Goal: Information Seeking & Learning: Understand process/instructions

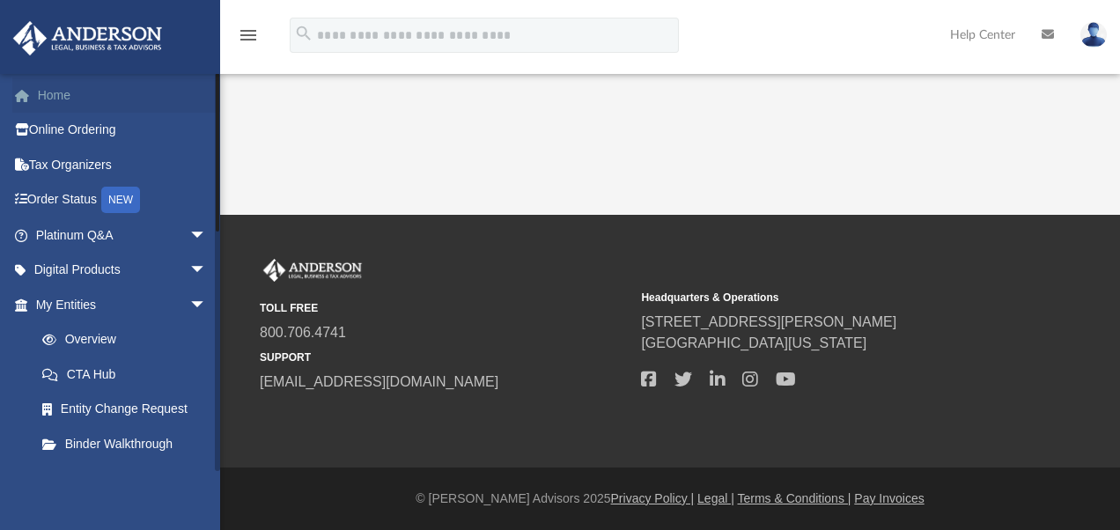
click at [62, 97] on link "Home" at bounding box center [122, 95] width 221 height 35
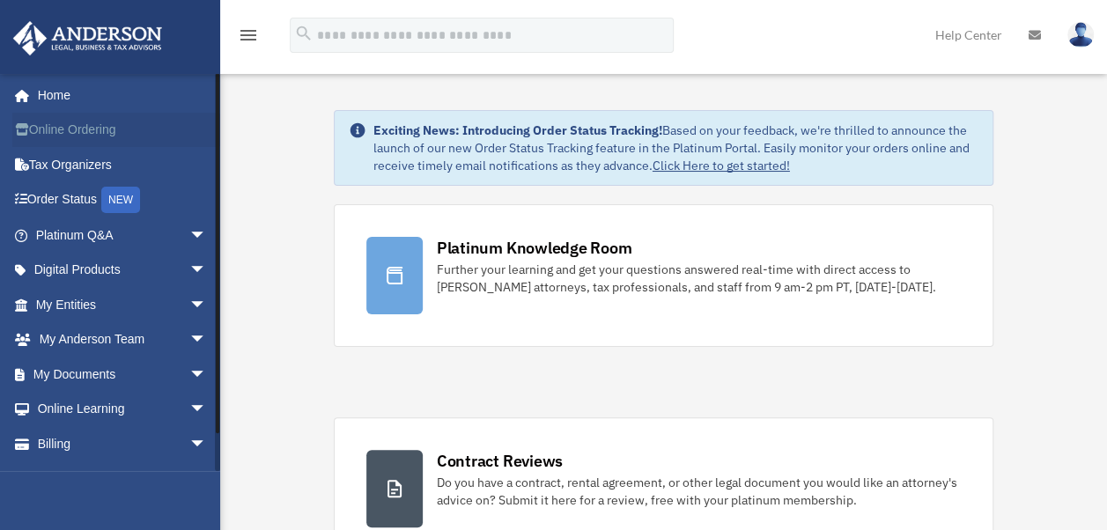
click at [65, 132] on link "Online Ordering" at bounding box center [122, 130] width 221 height 35
click at [189, 304] on span "arrow_drop_down" at bounding box center [206, 305] width 35 height 36
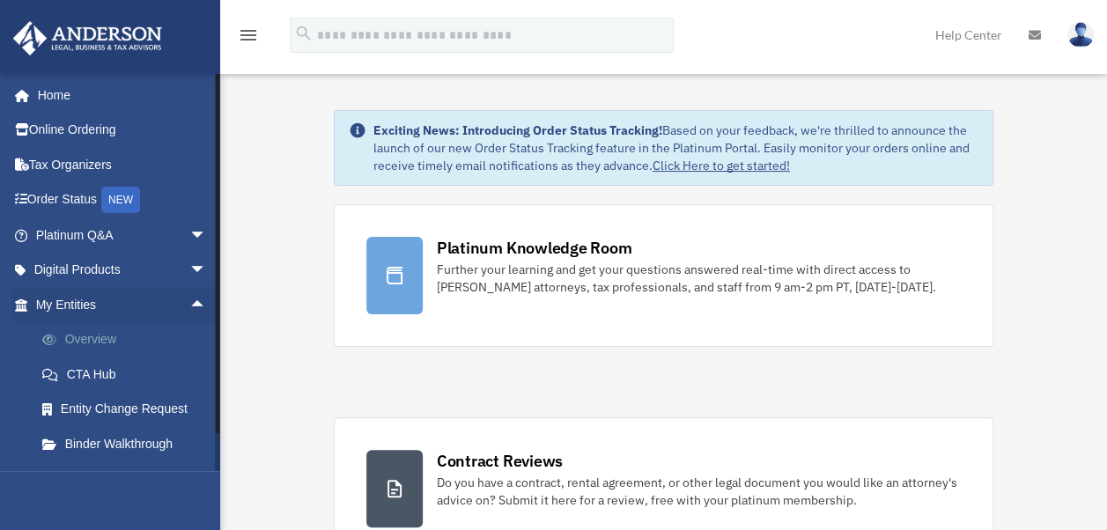
click at [97, 344] on link "Overview" at bounding box center [129, 339] width 209 height 35
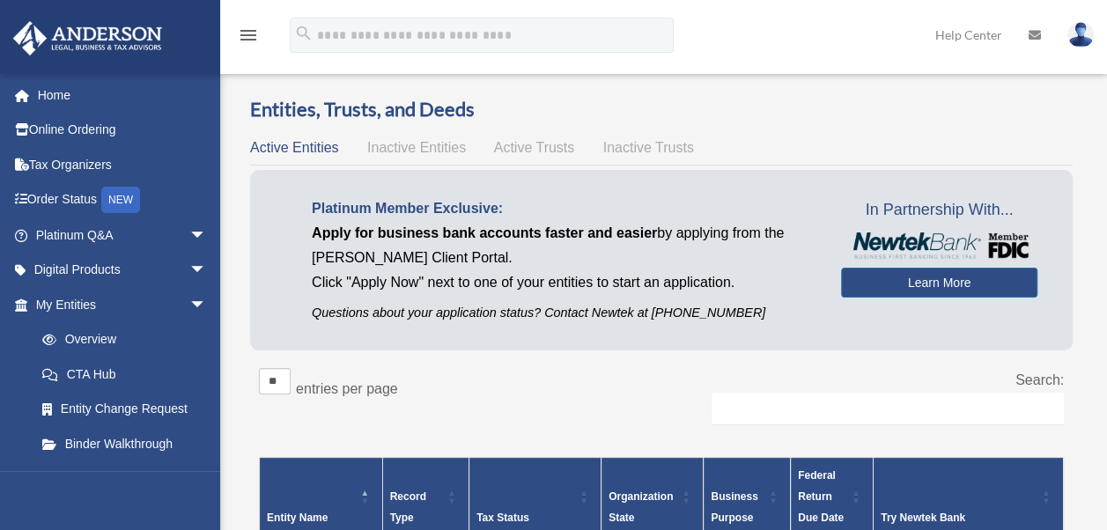
click at [425, 150] on span "Inactive Entities" at bounding box center [416, 147] width 99 height 15
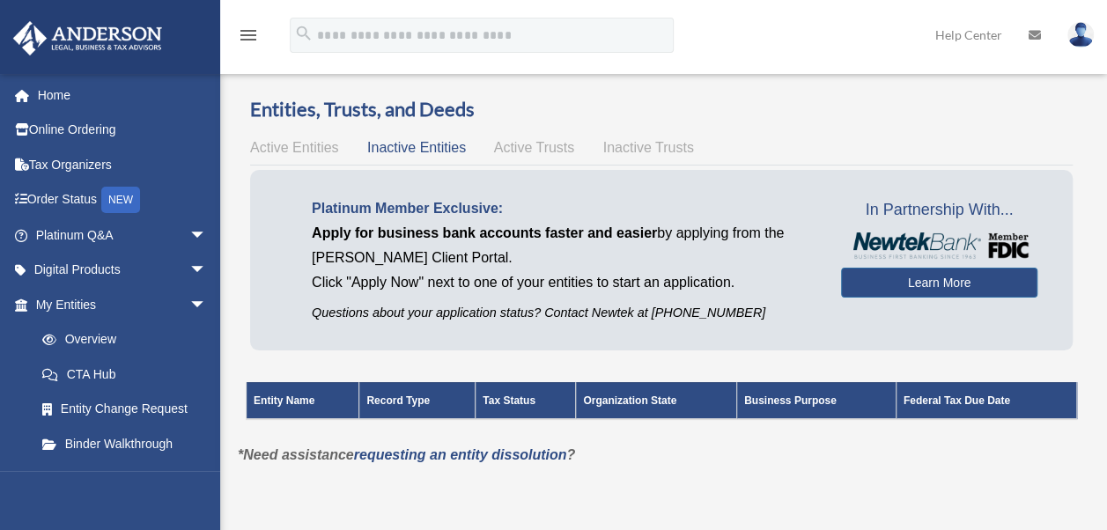
click at [525, 147] on span "Active Trusts" at bounding box center [534, 147] width 81 height 15
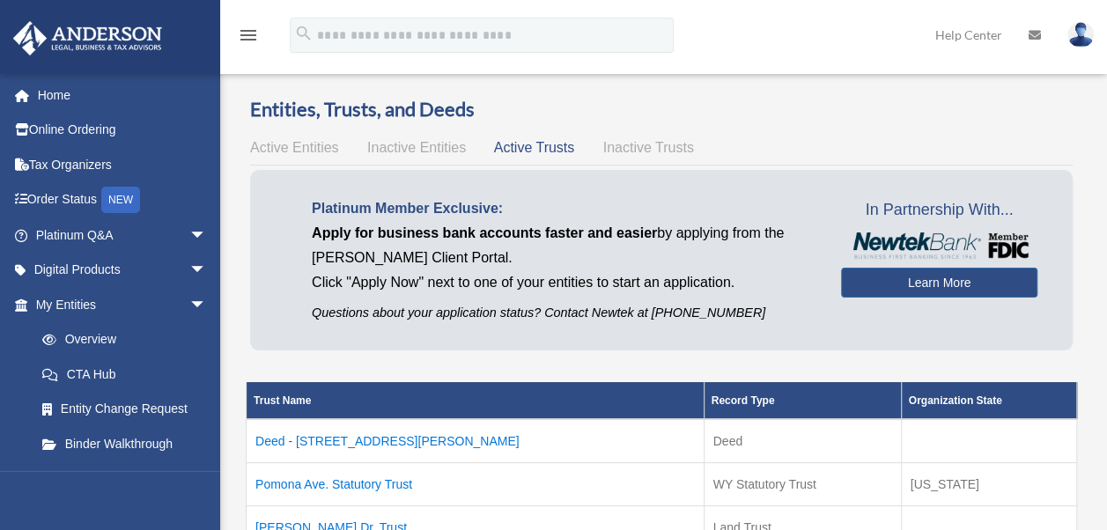
click at [1089, 352] on div "Entities, Trusts, and Deeds Active Entities Inactive Entities Active Trusts Ina…" at bounding box center [662, 334] width 874 height 477
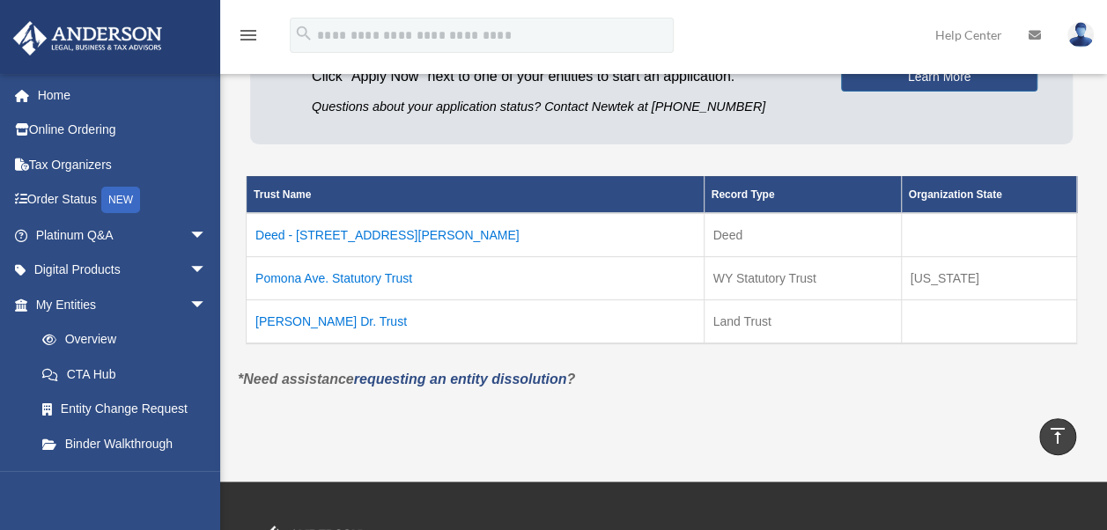
scroll to position [176, 0]
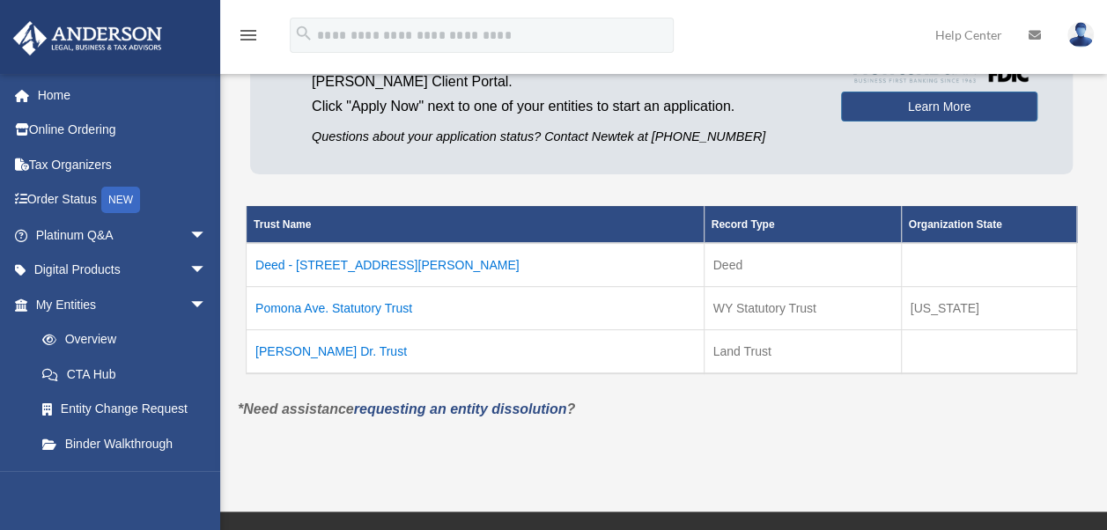
click at [285, 348] on td "[PERSON_NAME] Dr. Trust" at bounding box center [476, 351] width 458 height 44
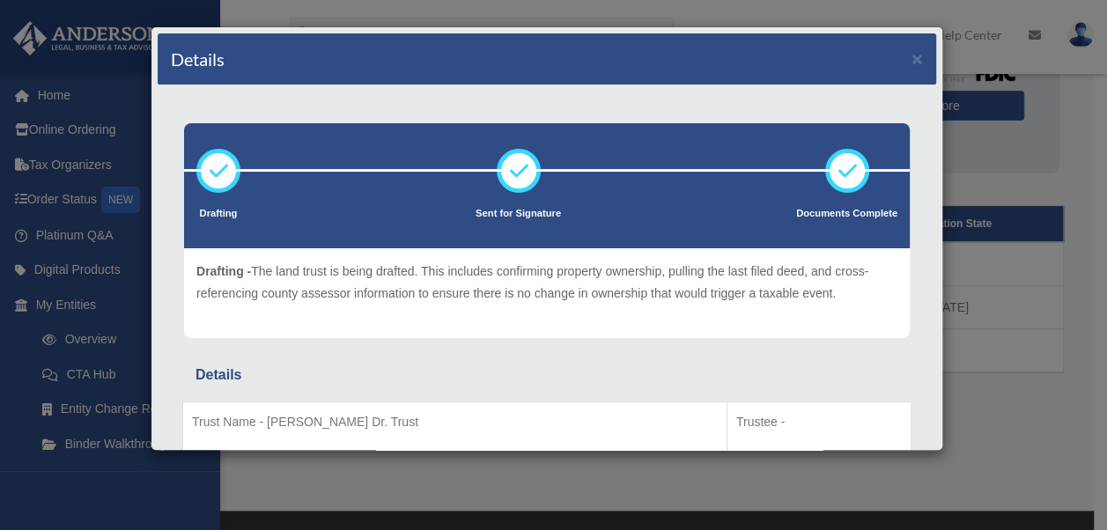
click at [800, 375] on div "Details" at bounding box center [547, 375] width 703 height 25
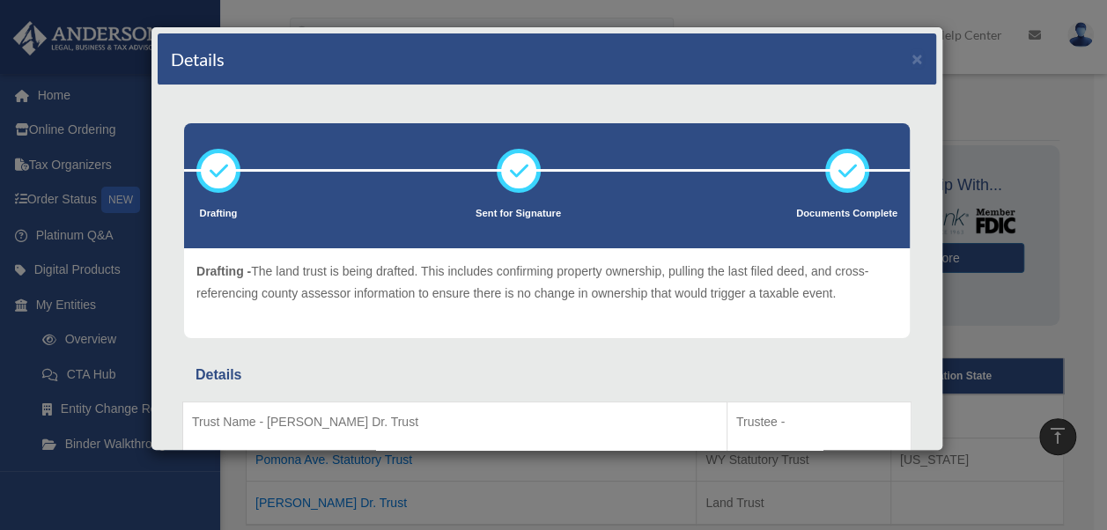
scroll to position [0, 0]
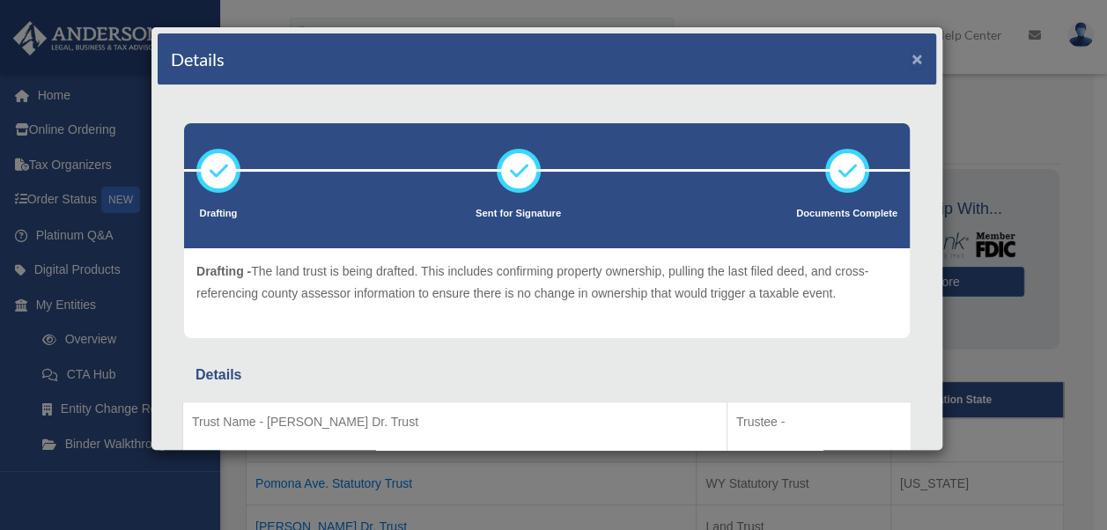
click at [912, 57] on button "×" at bounding box center [917, 58] width 11 height 18
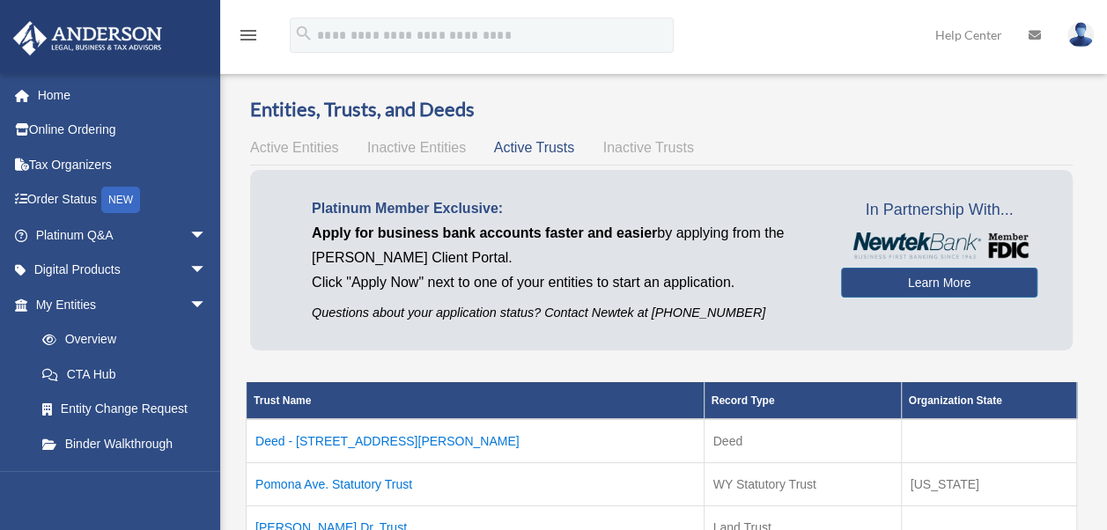
click at [1084, 386] on div "Trust Name Record Type Organization State Deed - 14126 Pollard Drive Deed Pomon…" at bounding box center [661, 466] width 849 height 214
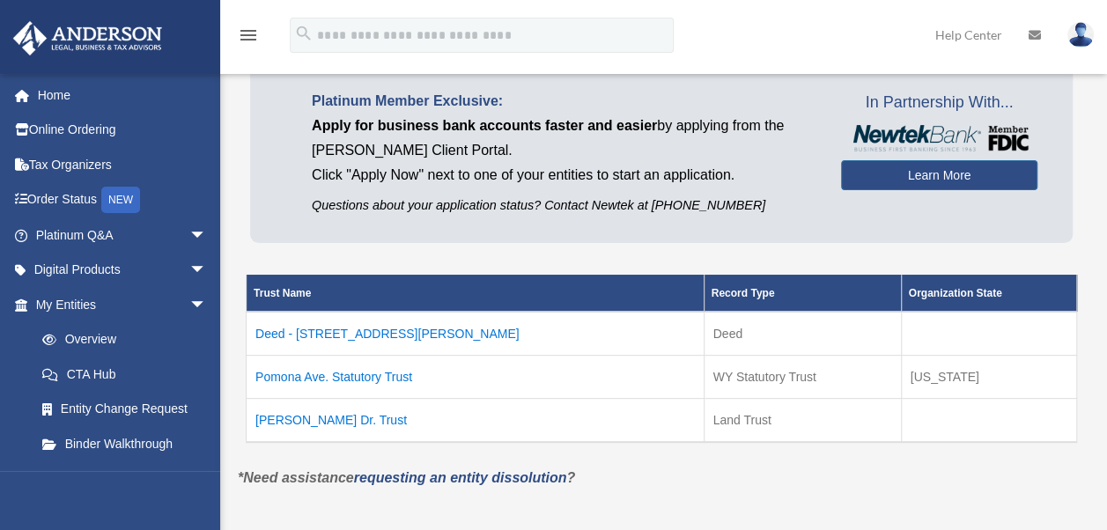
scroll to position [141, 0]
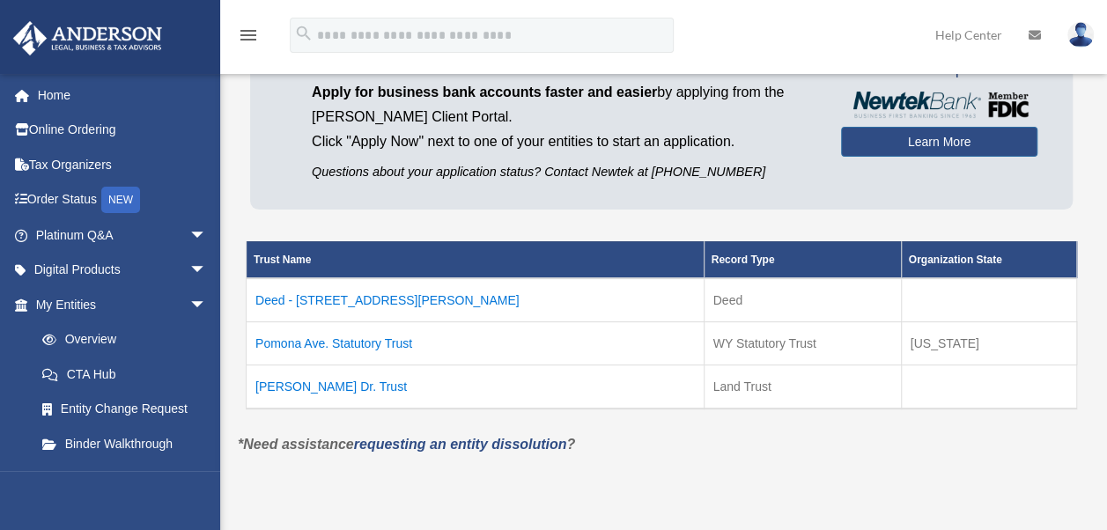
click at [303, 340] on td "Pomona Ave. Statutory Trust" at bounding box center [476, 343] width 458 height 43
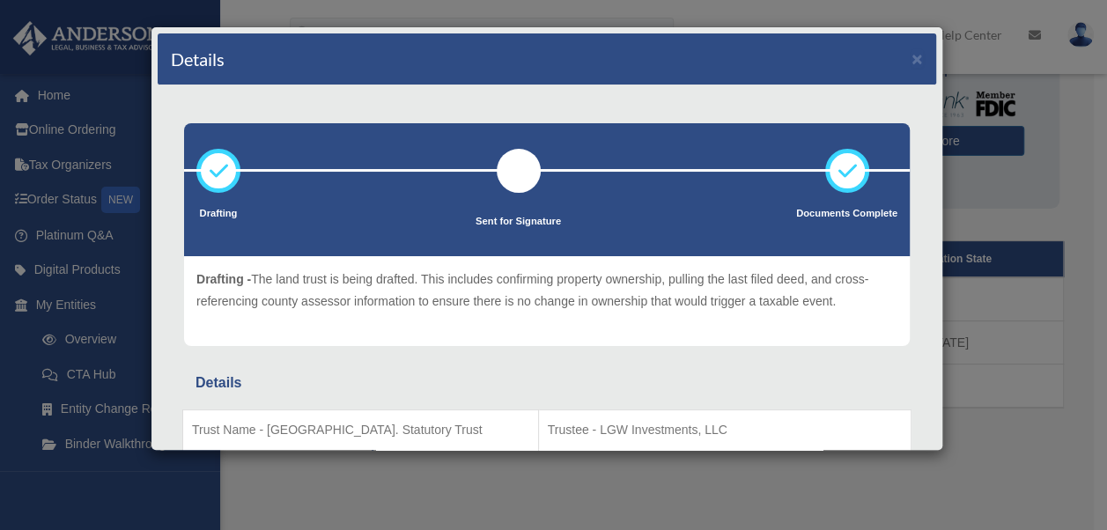
click at [913, 328] on div "Drafting Sent for Signature Details" at bounding box center [547, 327] width 779 height 485
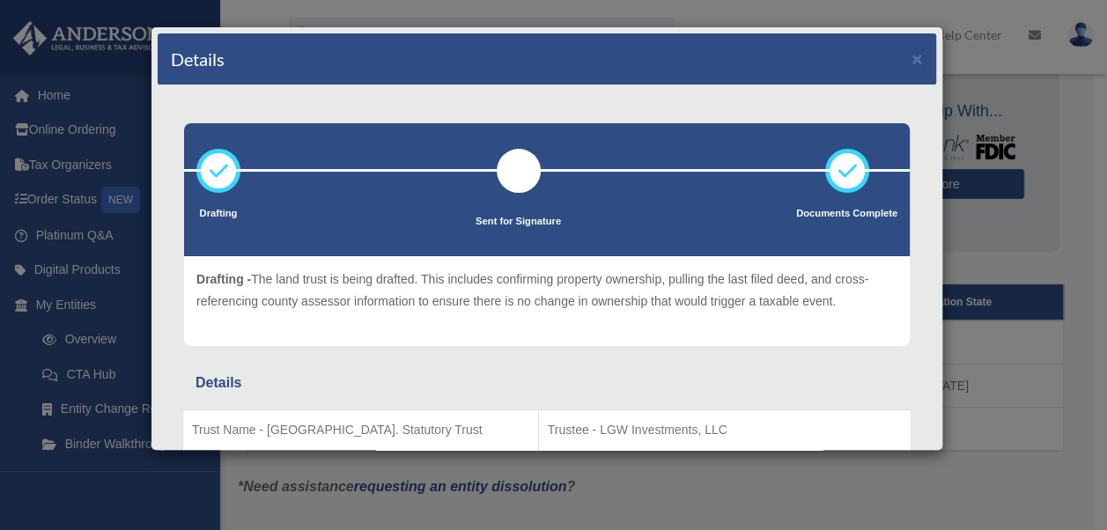
scroll to position [0, 0]
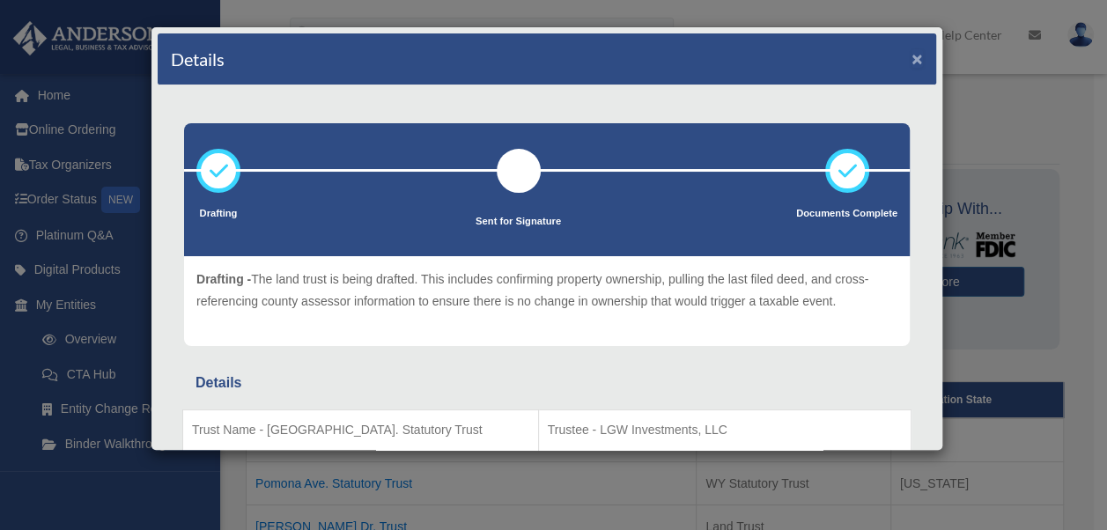
click at [912, 60] on button "×" at bounding box center [917, 58] width 11 height 18
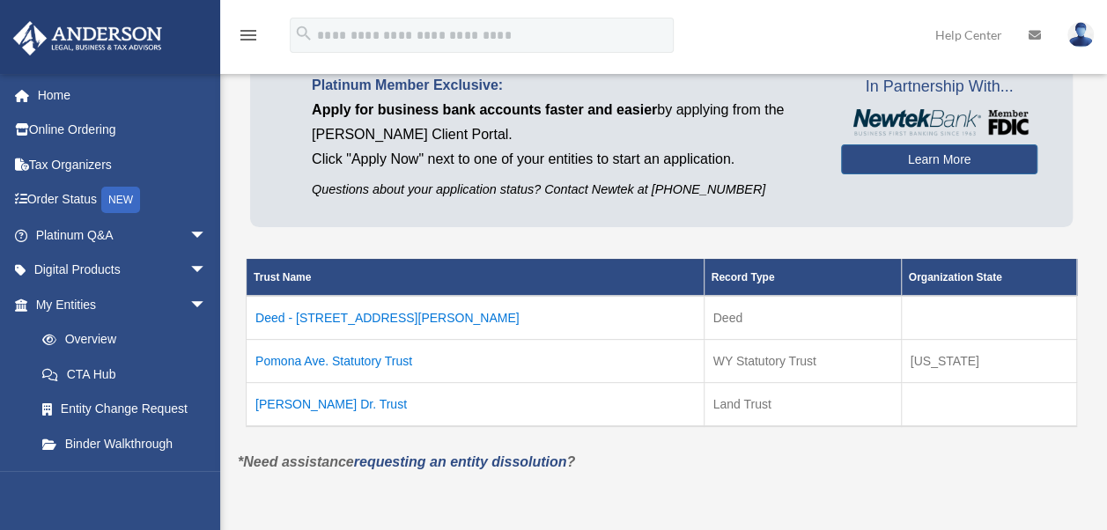
scroll to position [137, 0]
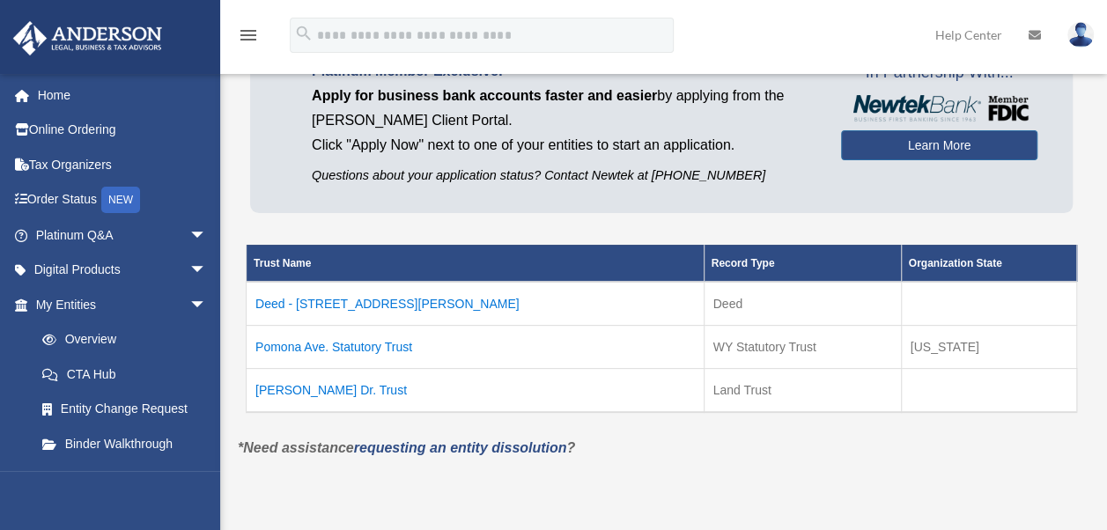
click at [282, 386] on td "Pollard Dr. Trust" at bounding box center [476, 390] width 458 height 44
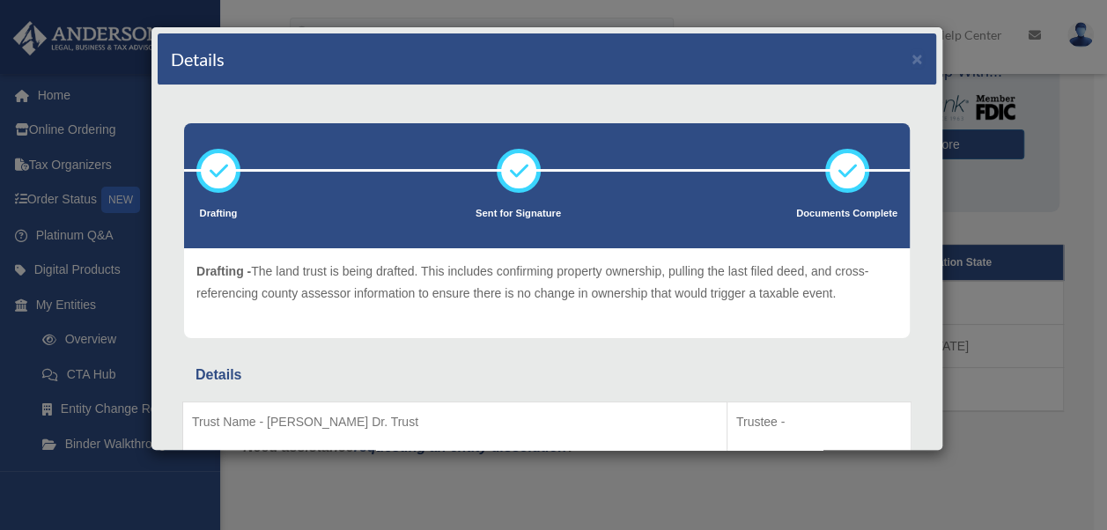
click at [861, 365] on div "Details" at bounding box center [547, 375] width 703 height 25
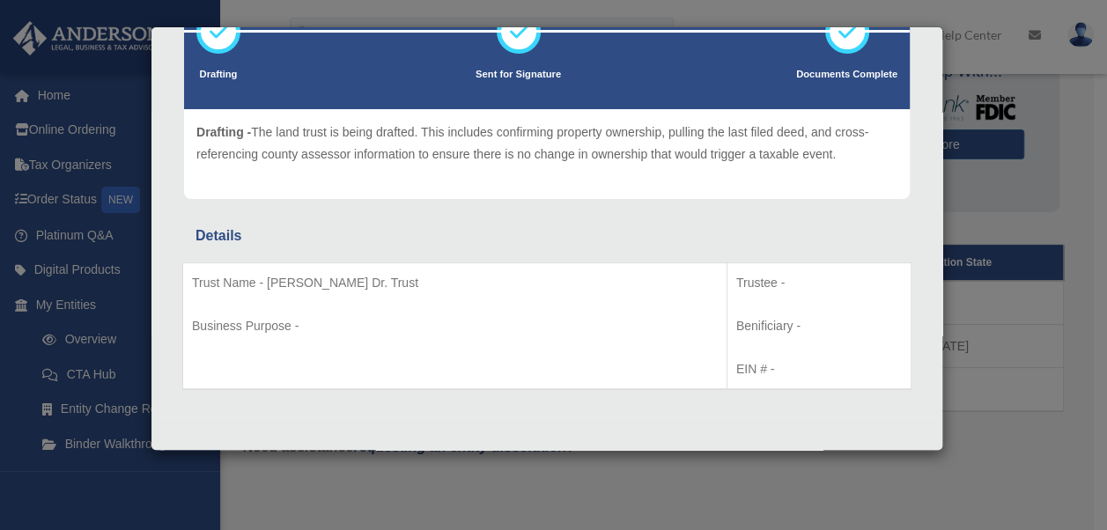
scroll to position [141, 0]
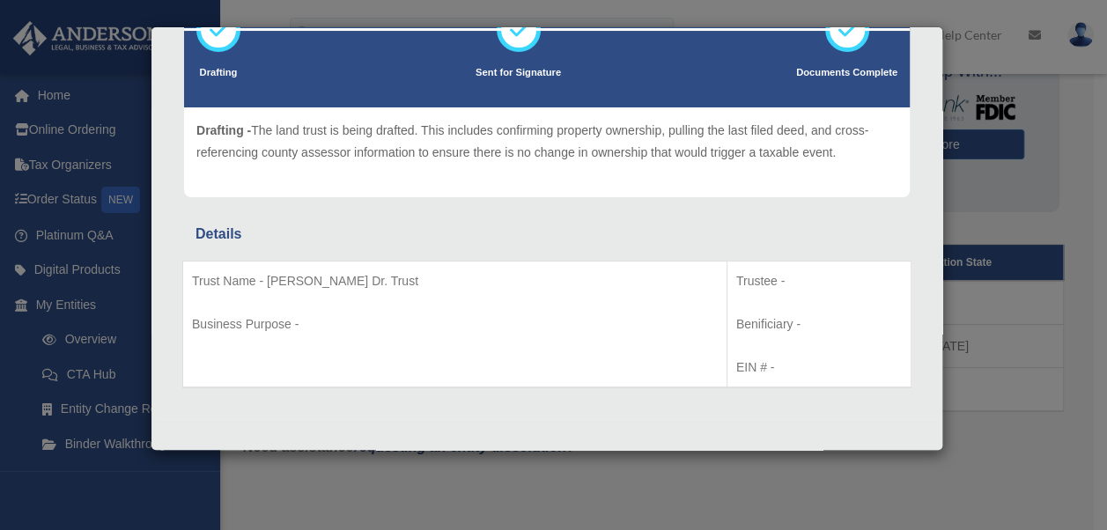
click at [830, 236] on div "Details" at bounding box center [547, 234] width 703 height 25
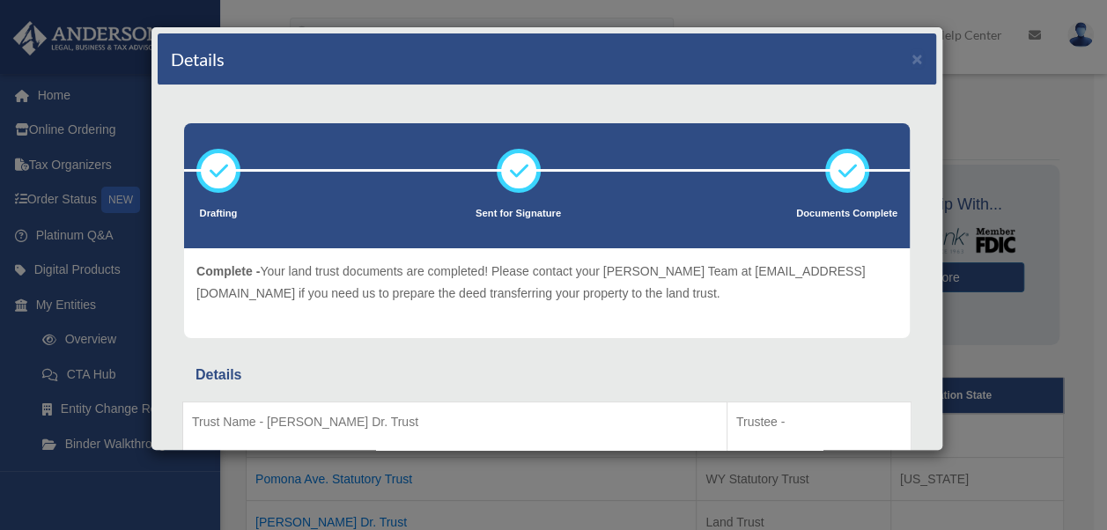
scroll to position [0, 0]
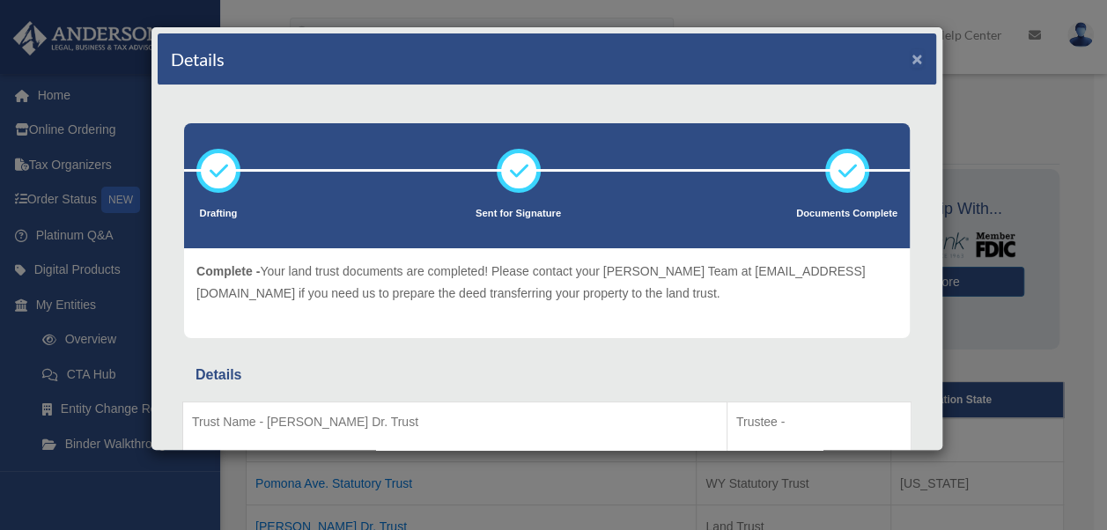
click at [912, 60] on button "×" at bounding box center [917, 58] width 11 height 18
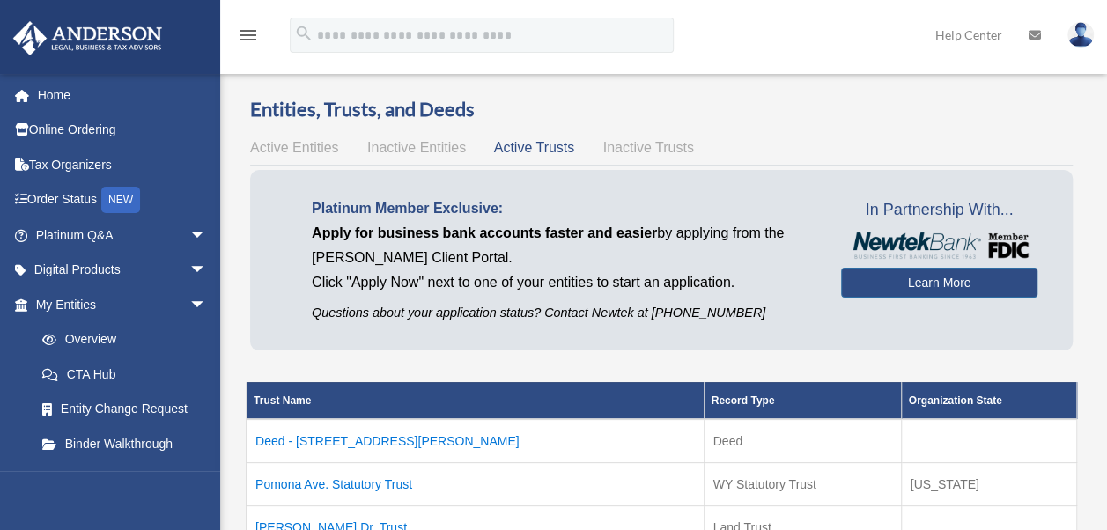
click at [631, 149] on span "Inactive Trusts" at bounding box center [648, 147] width 91 height 15
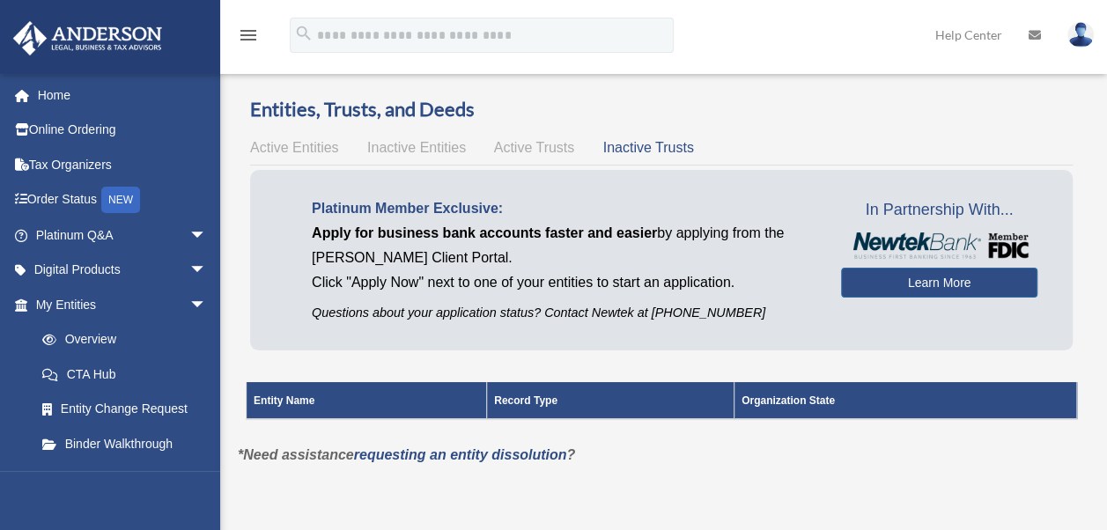
click at [545, 150] on span "Active Trusts" at bounding box center [534, 147] width 81 height 15
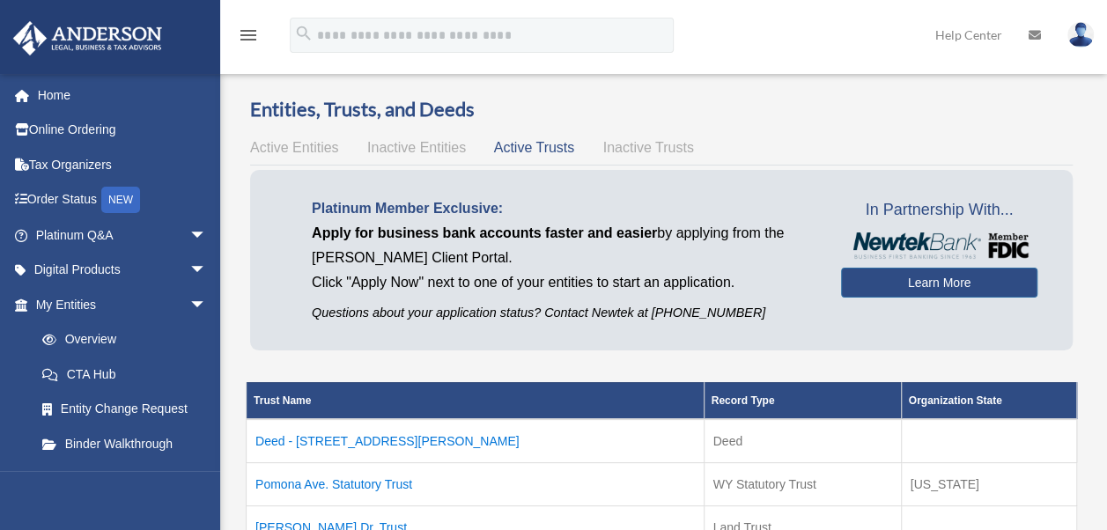
click at [335, 442] on td "Deed - 14126 Pollard Drive" at bounding box center [476, 441] width 458 height 44
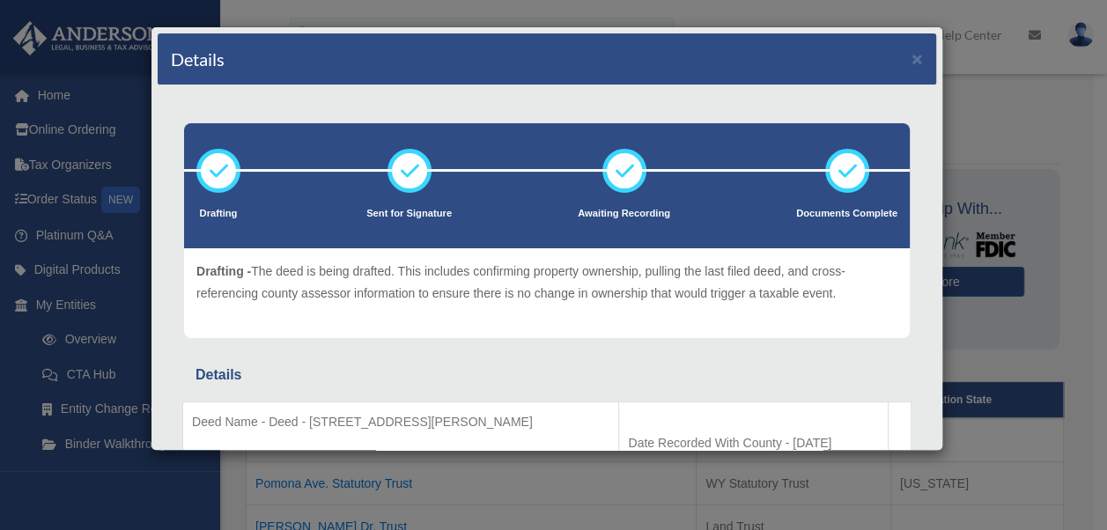
click at [888, 359] on div "Drafting Sent for Signature Details" at bounding box center [547, 313] width 779 height 456
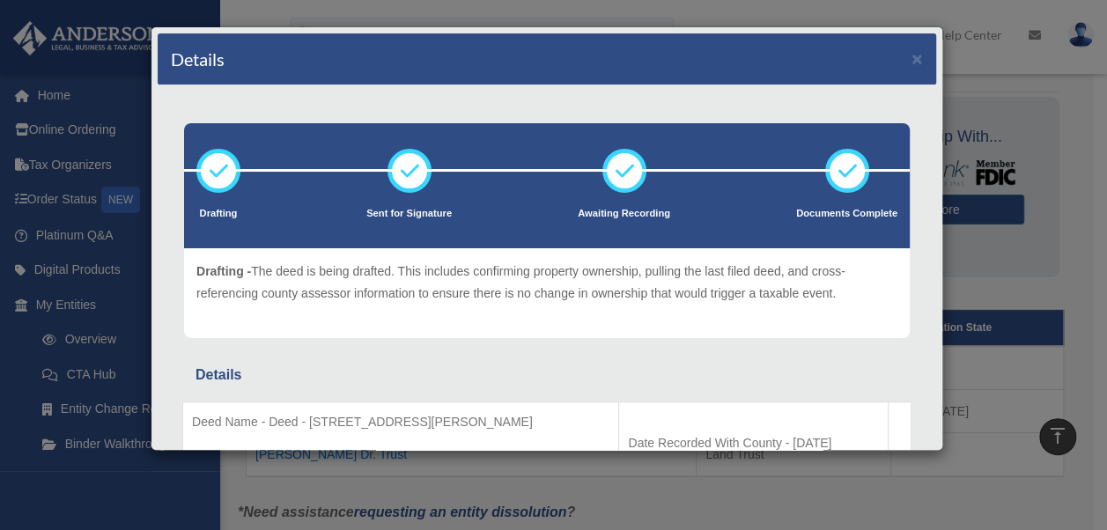
scroll to position [63, 0]
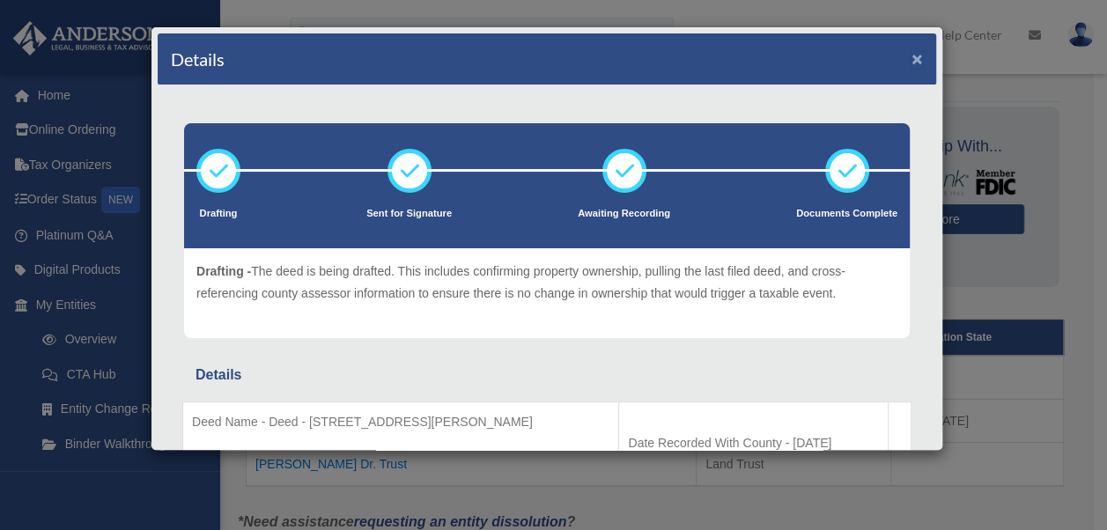
click at [912, 63] on button "×" at bounding box center [917, 58] width 11 height 18
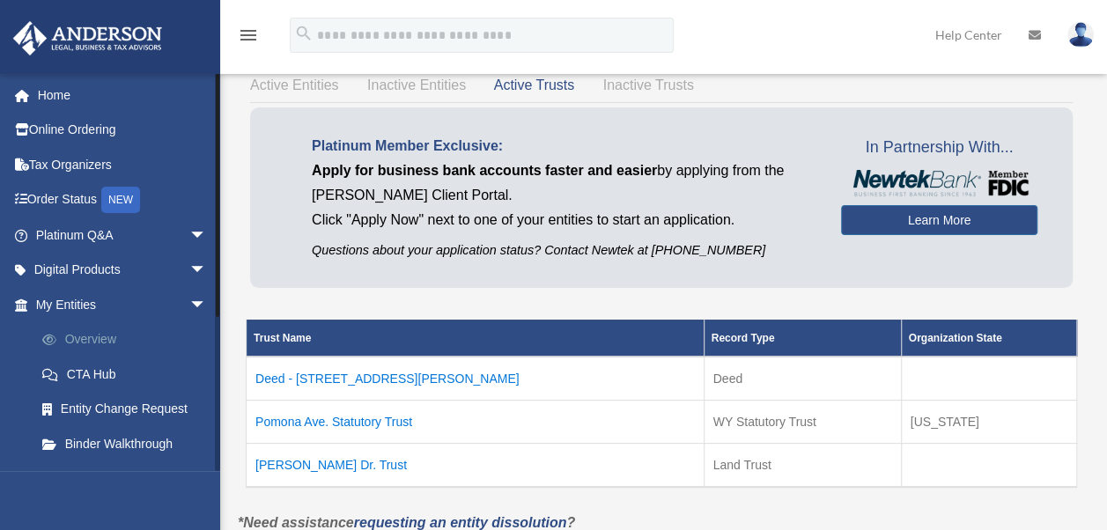
click at [94, 343] on link "Overview" at bounding box center [129, 339] width 209 height 35
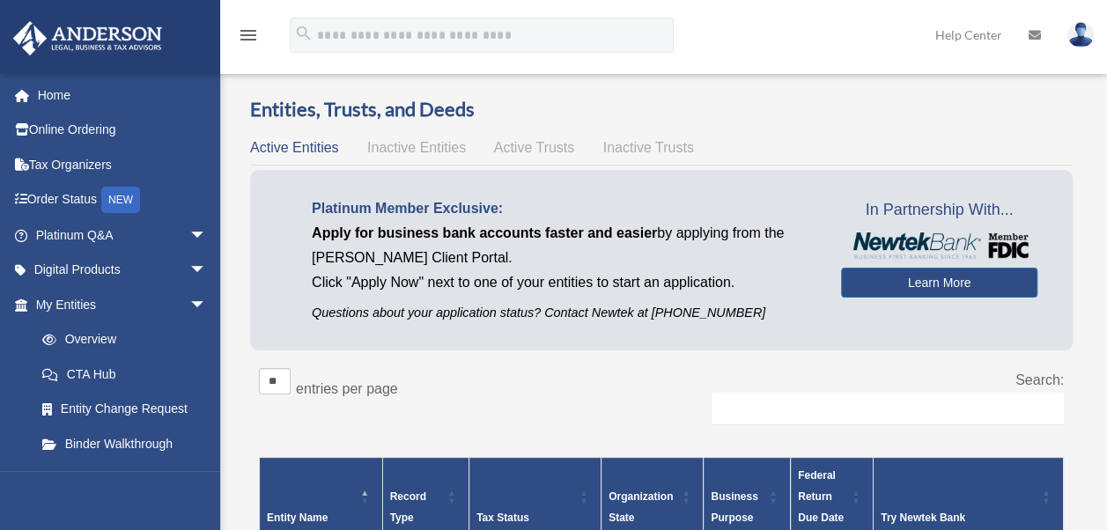
click at [1091, 319] on div "Entities, Trusts, and Deeds Active Entities Inactive Entities Active Trusts Ina…" at bounding box center [662, 485] width 874 height 779
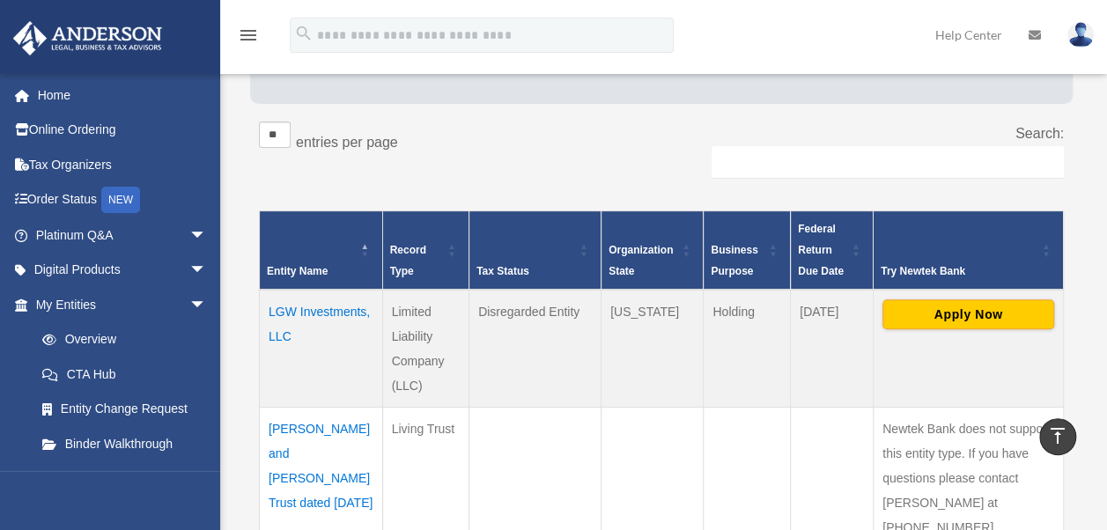
scroll to position [247, 0]
click at [282, 313] on td "LGW Investments, LLC" at bounding box center [321, 349] width 123 height 118
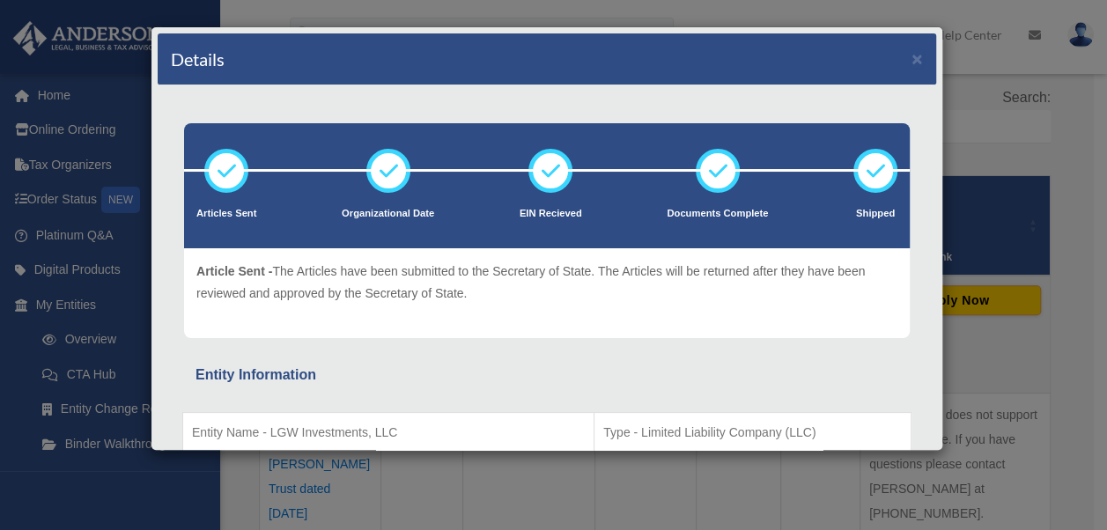
scroll to position [317, 0]
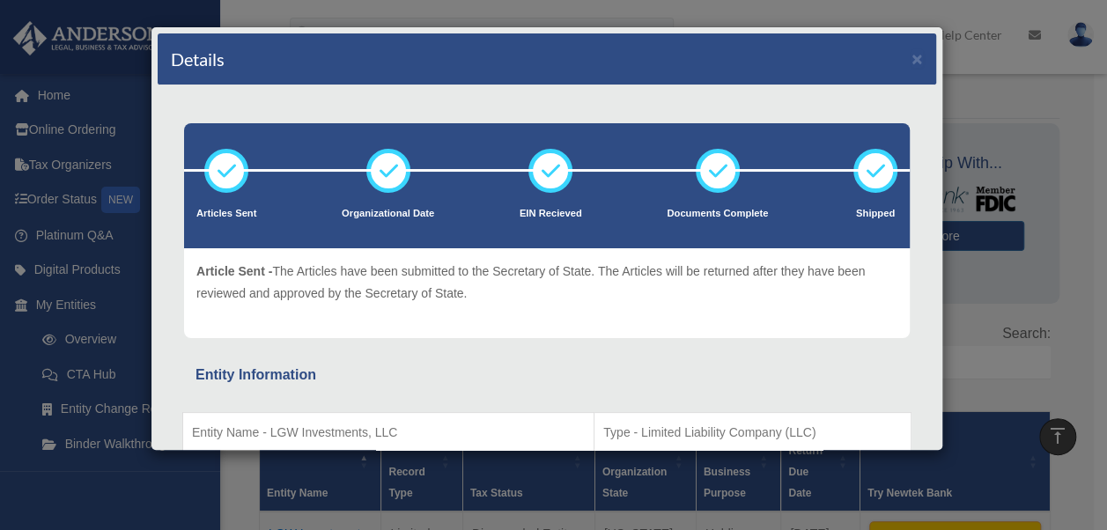
scroll to position [0, 0]
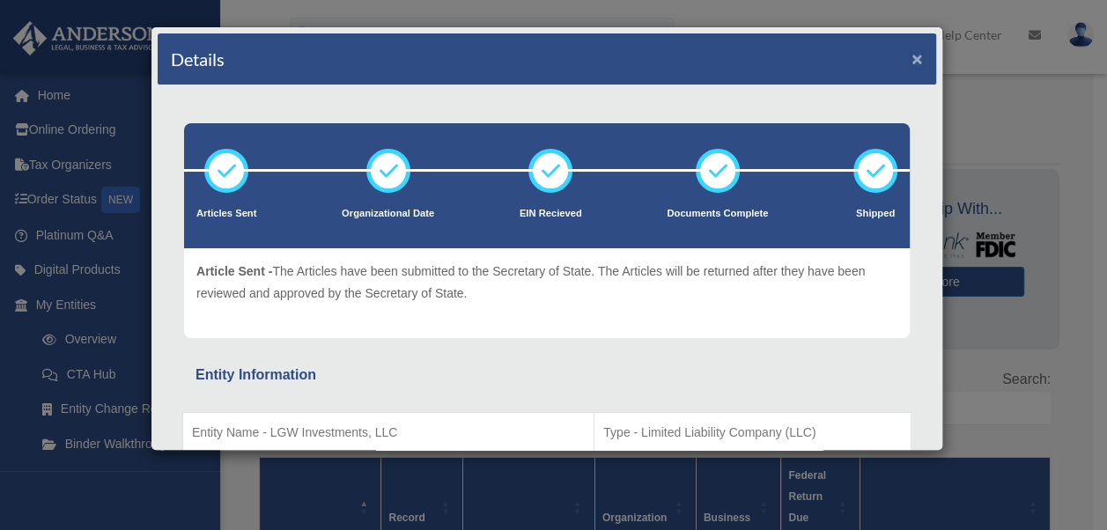
click at [912, 59] on button "×" at bounding box center [917, 58] width 11 height 18
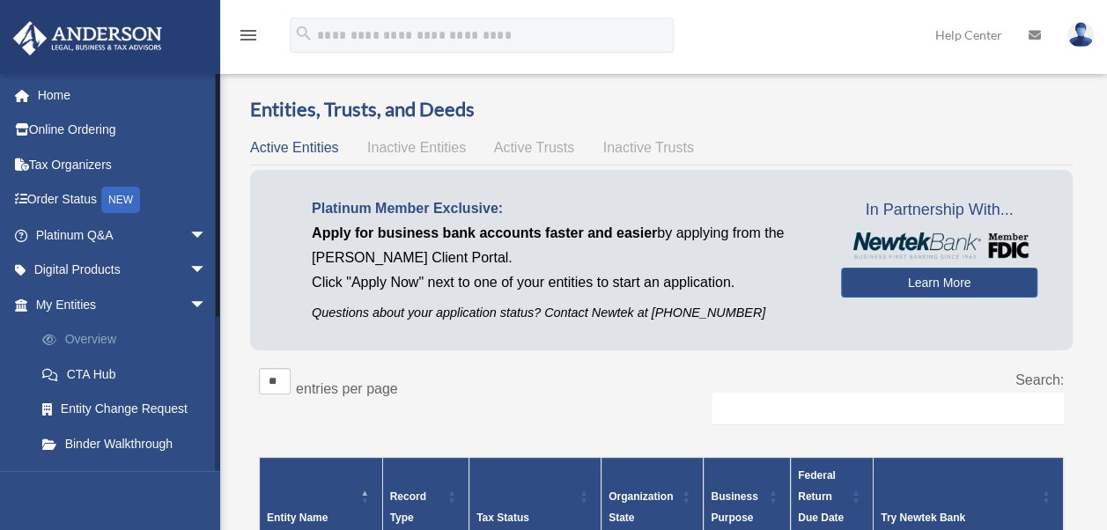
click at [100, 335] on link "Overview" at bounding box center [129, 339] width 209 height 35
click at [1090, 373] on div "Entities, Trusts, and Deeds Active Entities Inactive Entities Active Trusts Ina…" at bounding box center [662, 485] width 874 height 779
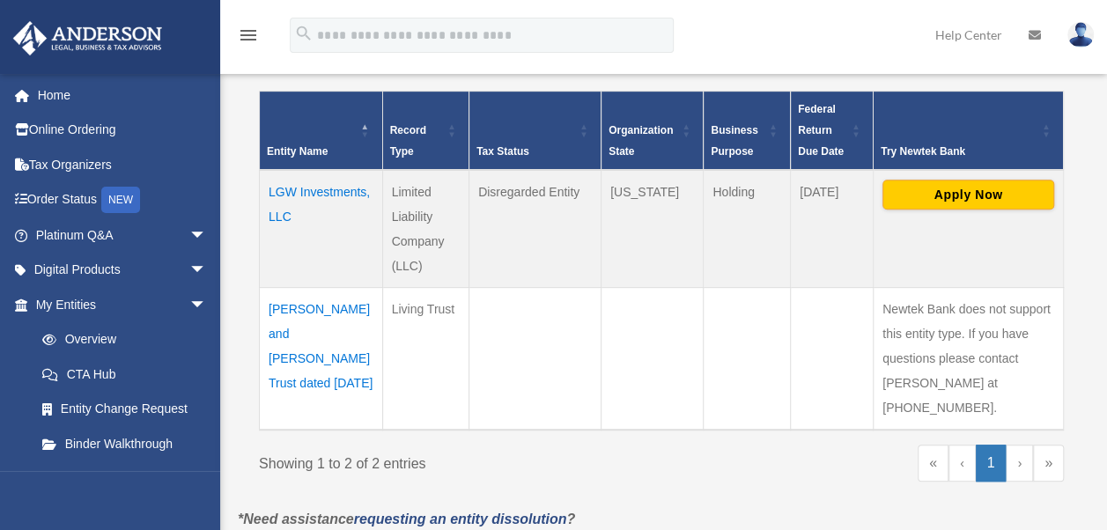
scroll to position [423, 0]
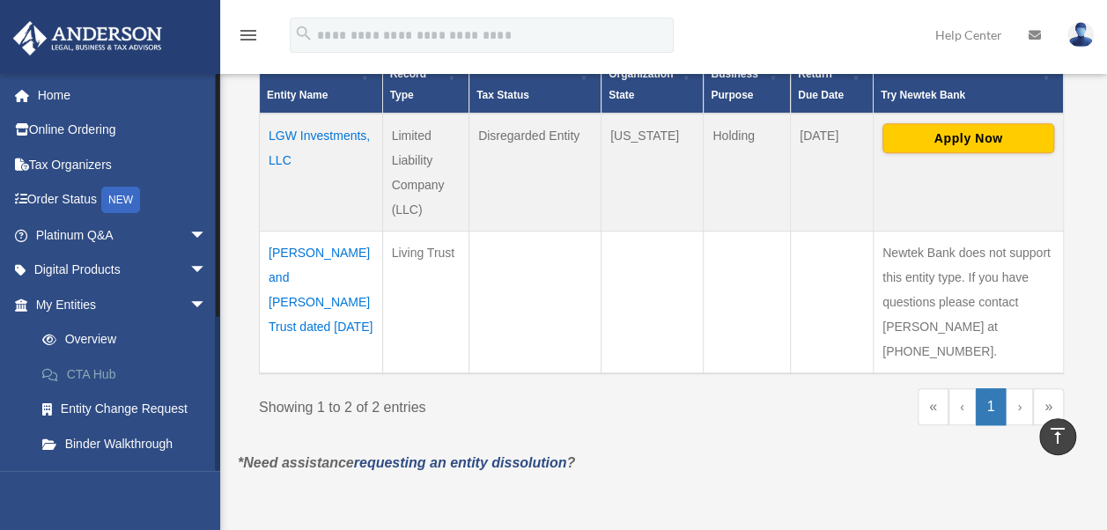
click at [98, 373] on link "CTA Hub" at bounding box center [129, 374] width 209 height 35
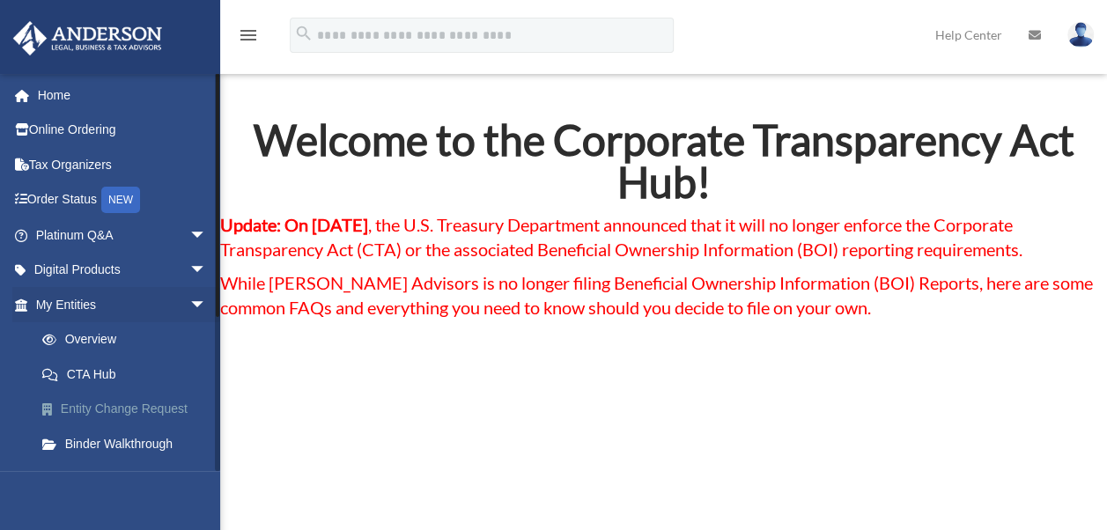
click at [115, 411] on link "Entity Change Request" at bounding box center [129, 409] width 209 height 35
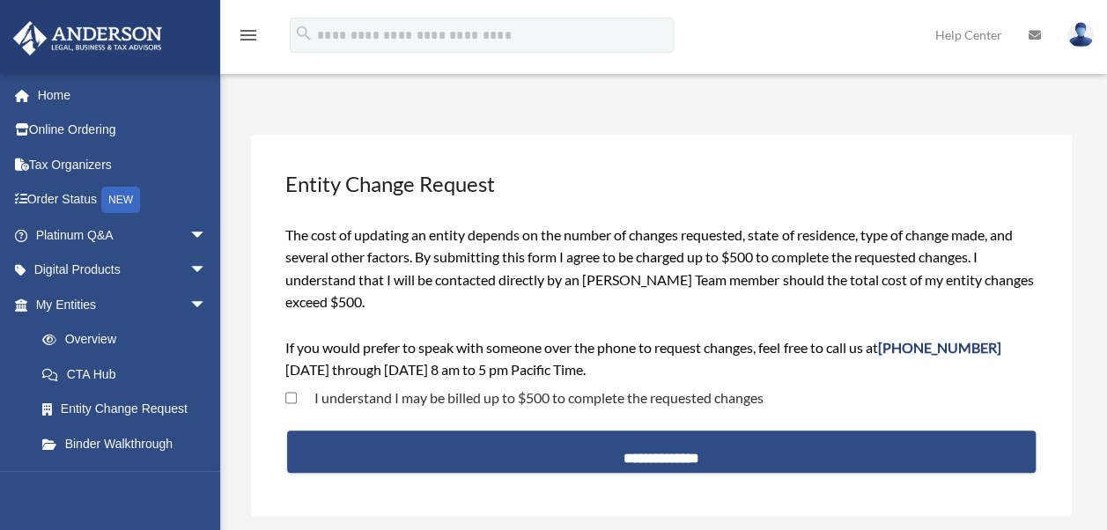
click at [1012, 317] on div "The cost of updating an entity depends on the number of changes requested, stat…" at bounding box center [660, 303] width 751 height 158
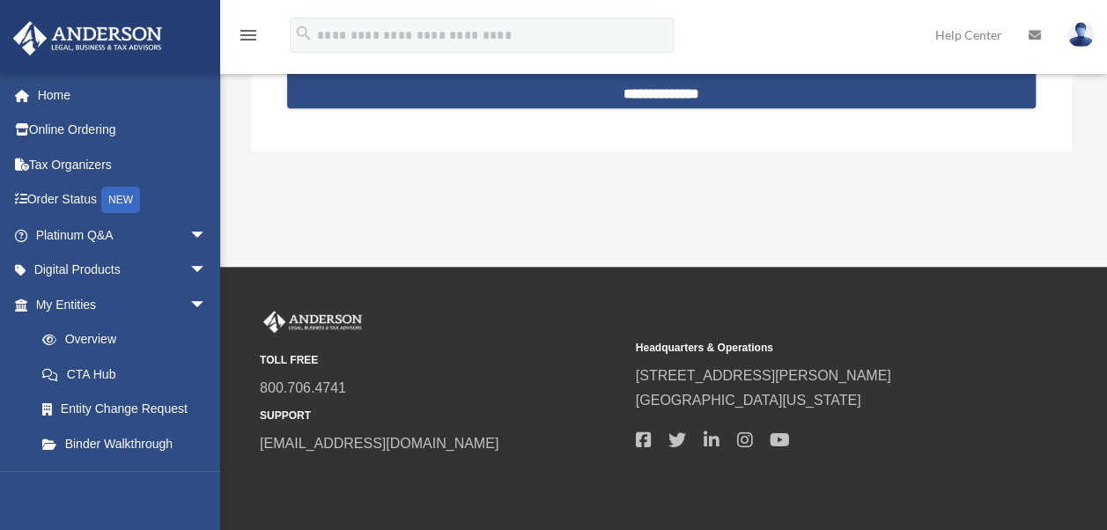
scroll to position [388, 0]
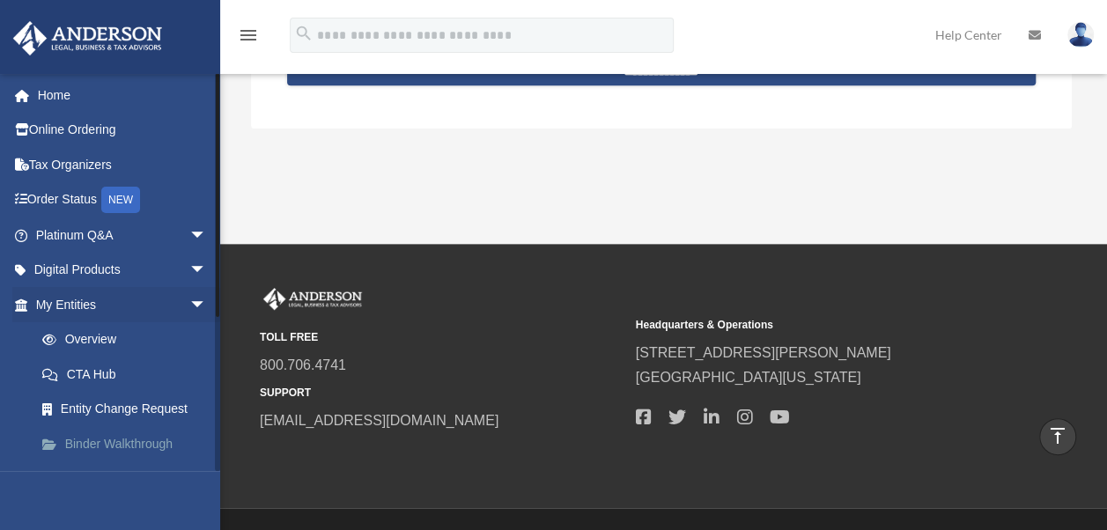
click at [115, 444] on link "Binder Walkthrough" at bounding box center [129, 443] width 209 height 35
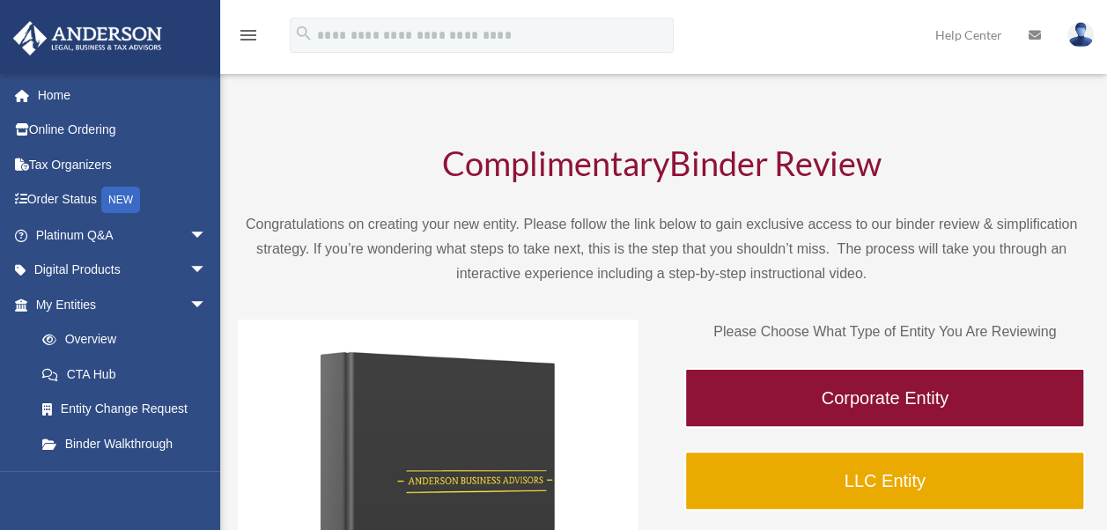
click at [943, 146] on h1 "Complimentary Binder Review" at bounding box center [661, 167] width 847 height 42
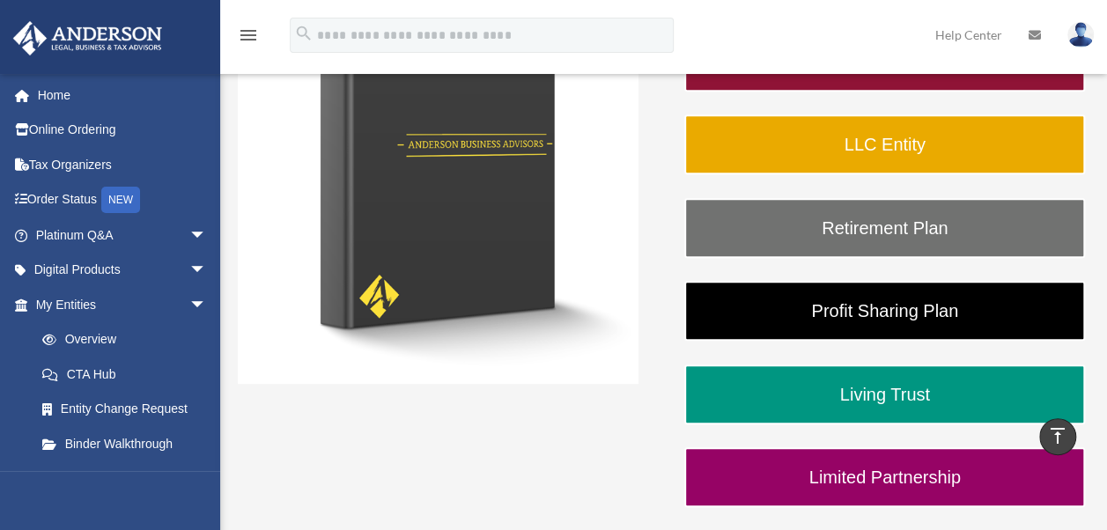
scroll to position [337, 0]
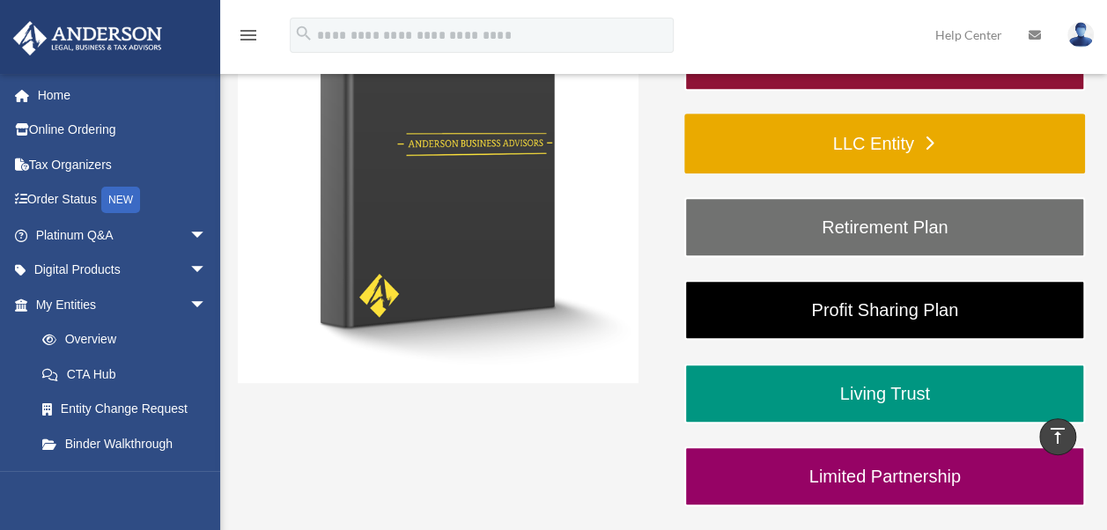
click at [847, 144] on link "LLC Entity" at bounding box center [884, 144] width 401 height 60
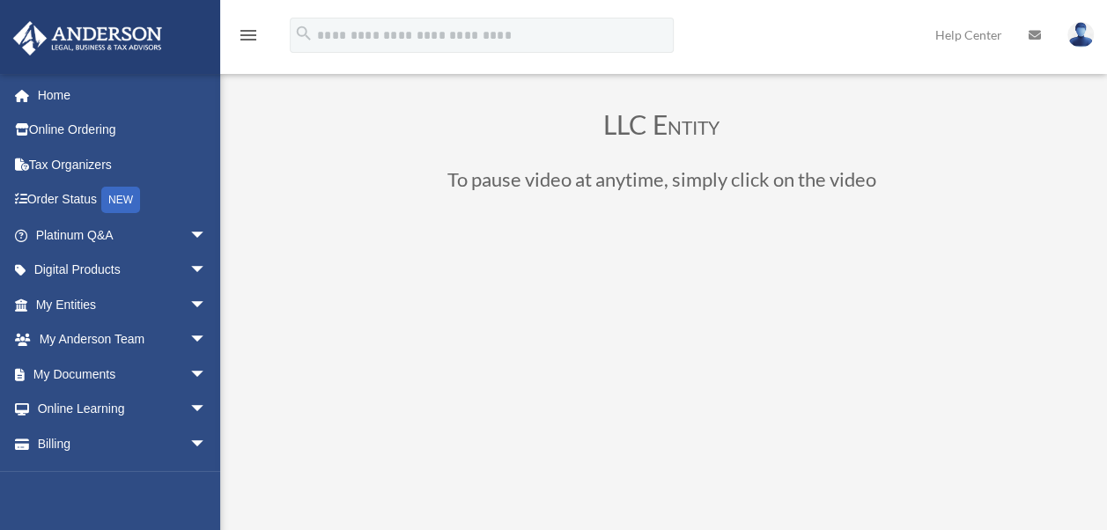
scroll to position [70, 0]
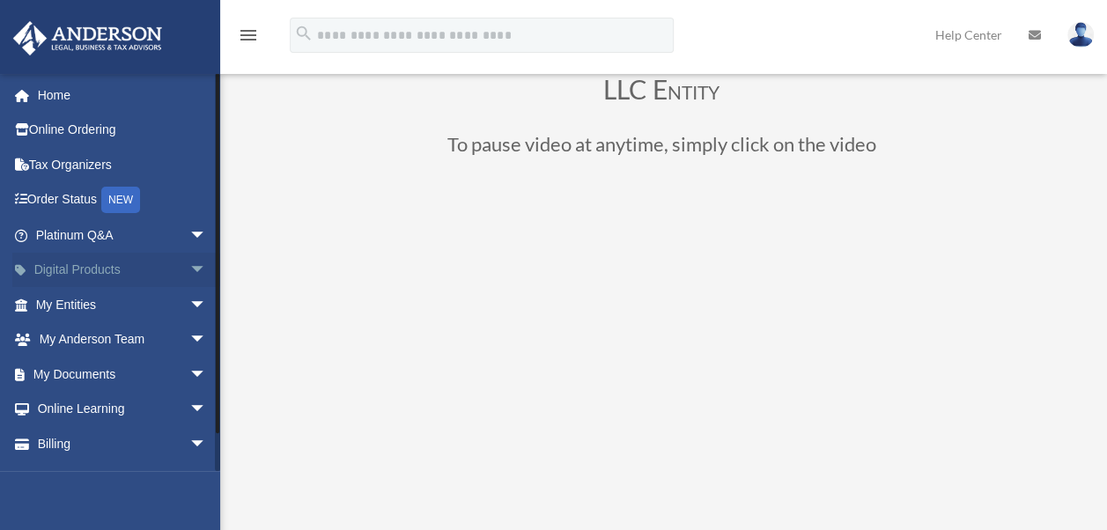
click at [189, 270] on span "arrow_drop_down" at bounding box center [206, 271] width 35 height 36
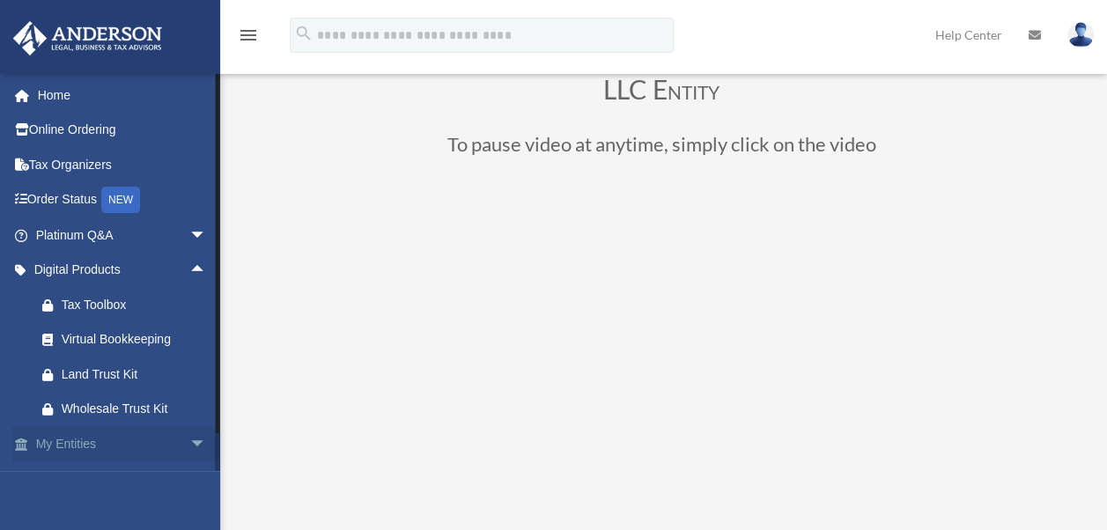
click at [189, 445] on span "arrow_drop_down" at bounding box center [206, 444] width 35 height 36
click at [189, 237] on span "arrow_drop_down" at bounding box center [206, 236] width 35 height 36
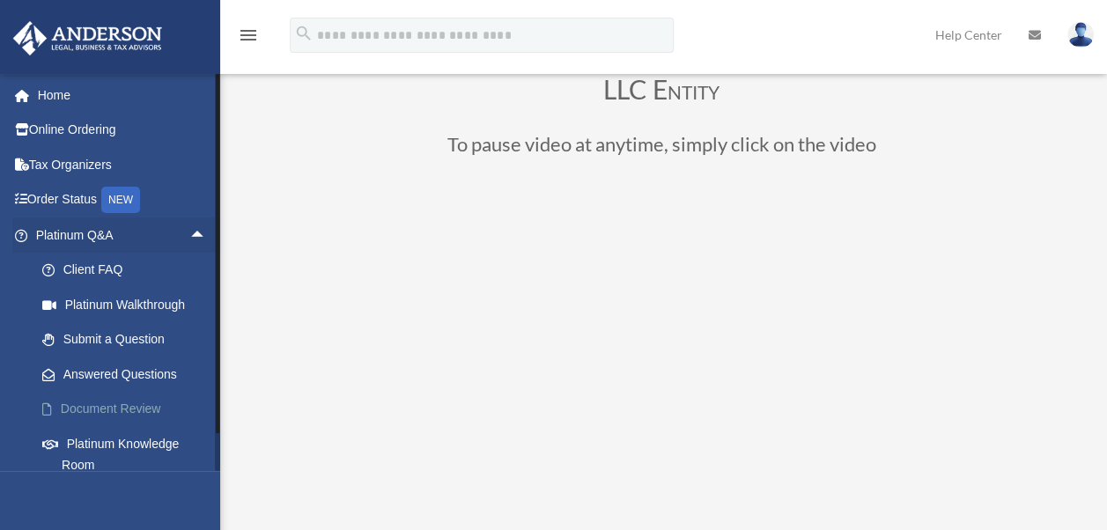
click at [116, 410] on link "Document Review" at bounding box center [129, 409] width 209 height 35
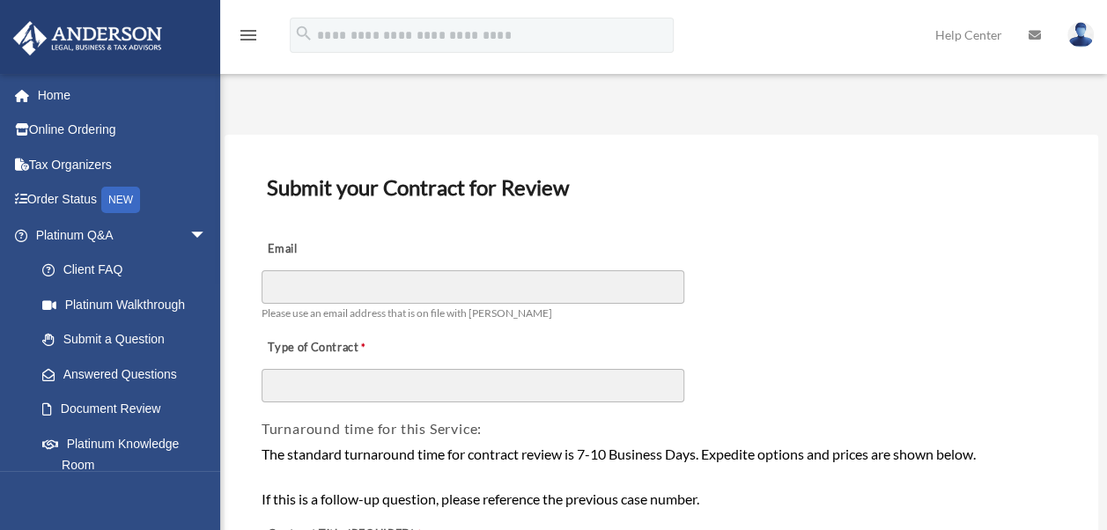
click at [799, 296] on div "Email Please use an email address that is on file with [PERSON_NAME]" at bounding box center [662, 276] width 804 height 99
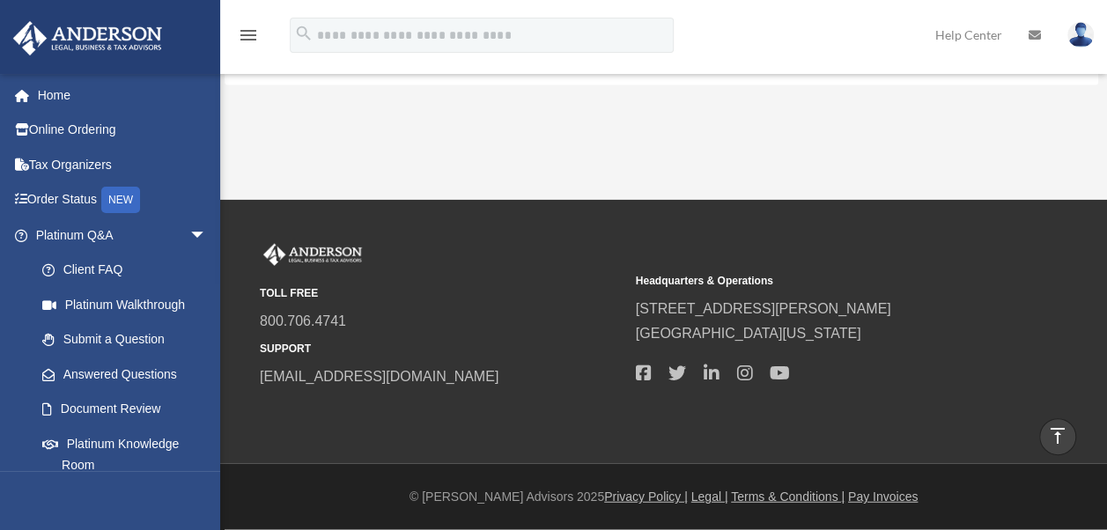
scroll to position [1996, 0]
click at [137, 377] on link "Answered Questions" at bounding box center [129, 374] width 209 height 35
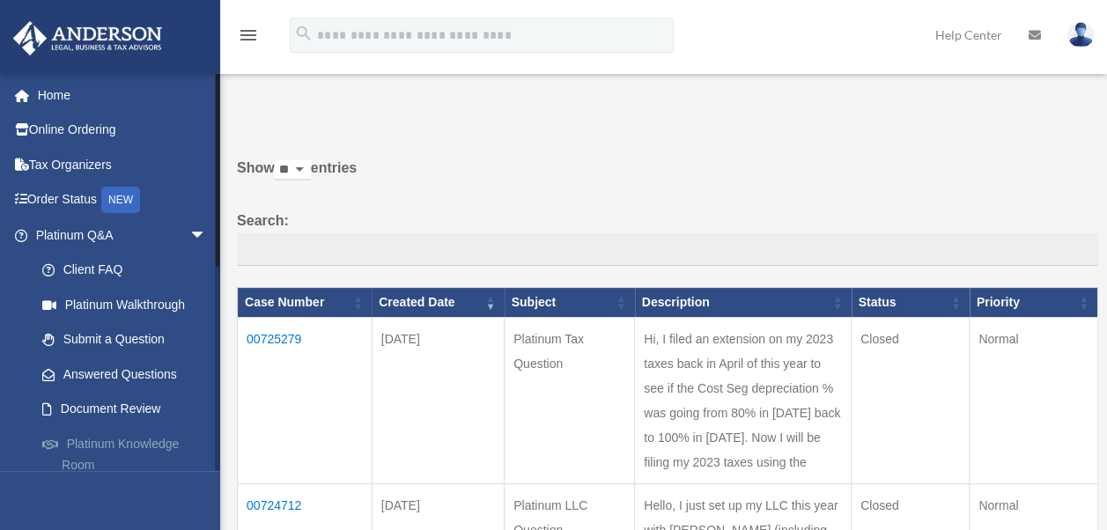
click at [124, 445] on link "Platinum Knowledge Room" at bounding box center [129, 454] width 209 height 56
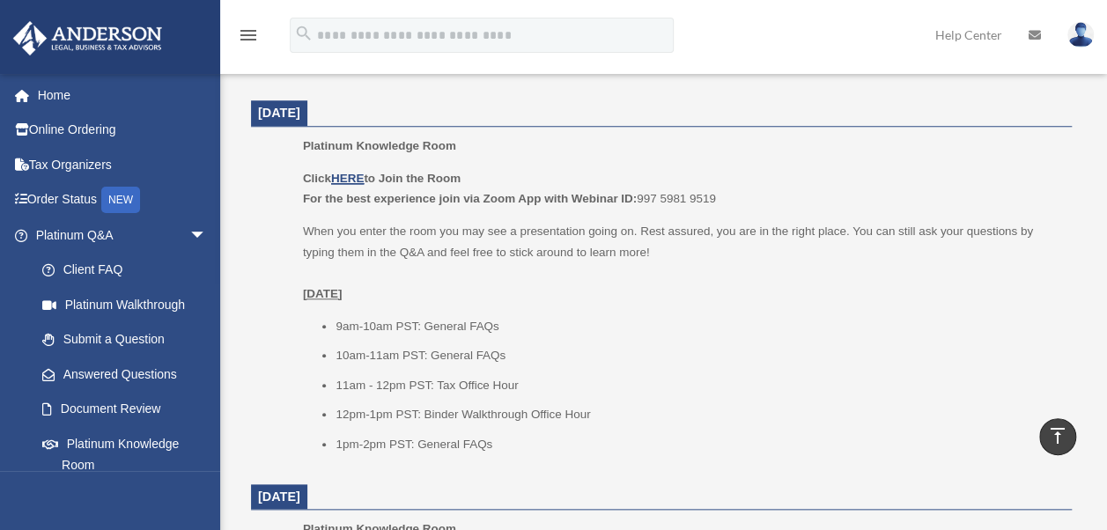
scroll to position [705, 0]
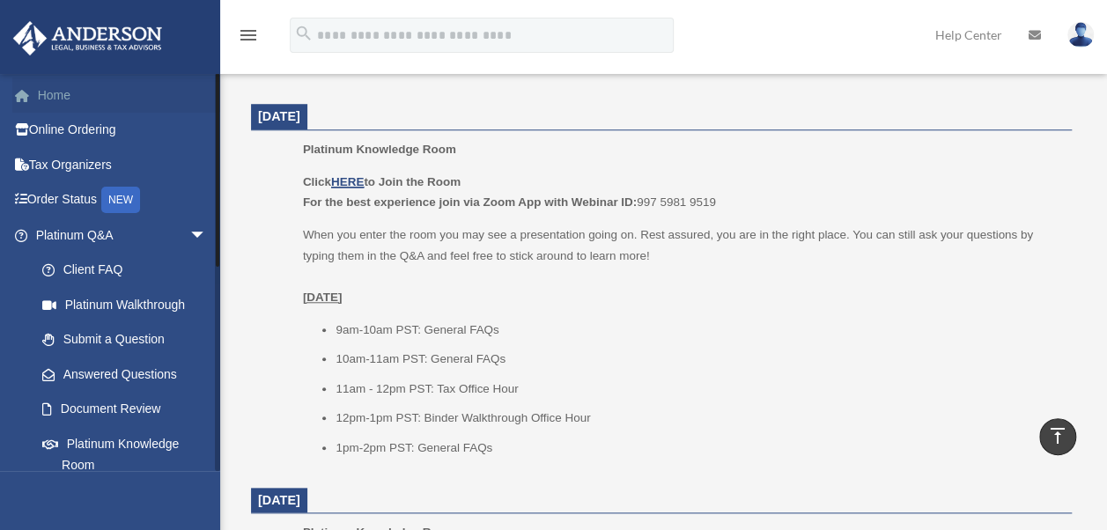
click at [60, 98] on link "Home" at bounding box center [122, 95] width 221 height 35
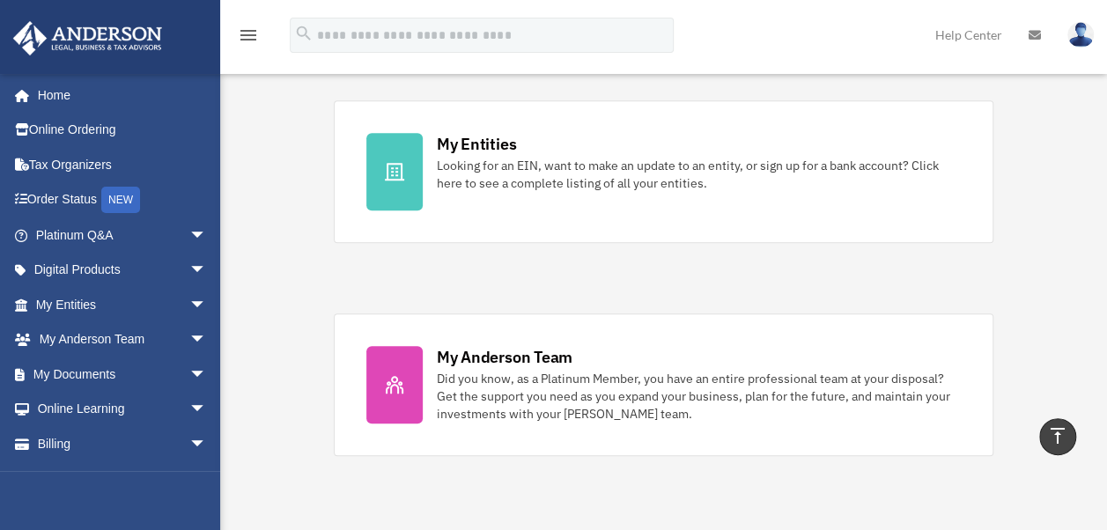
scroll to position [529, 0]
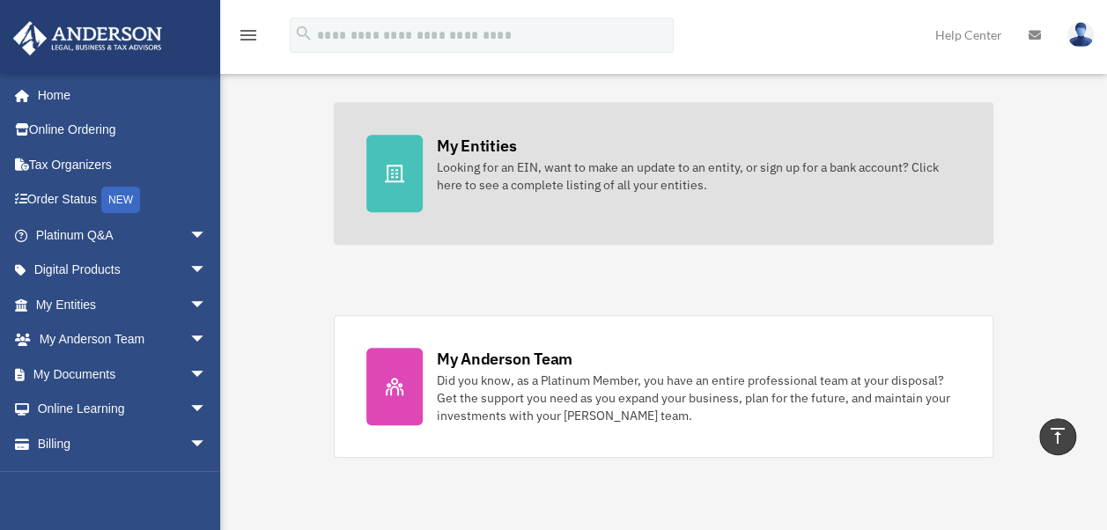
click at [638, 168] on div "Looking for an EIN, want to make an update to an entity, or sign up for a bank …" at bounding box center [699, 176] width 525 height 35
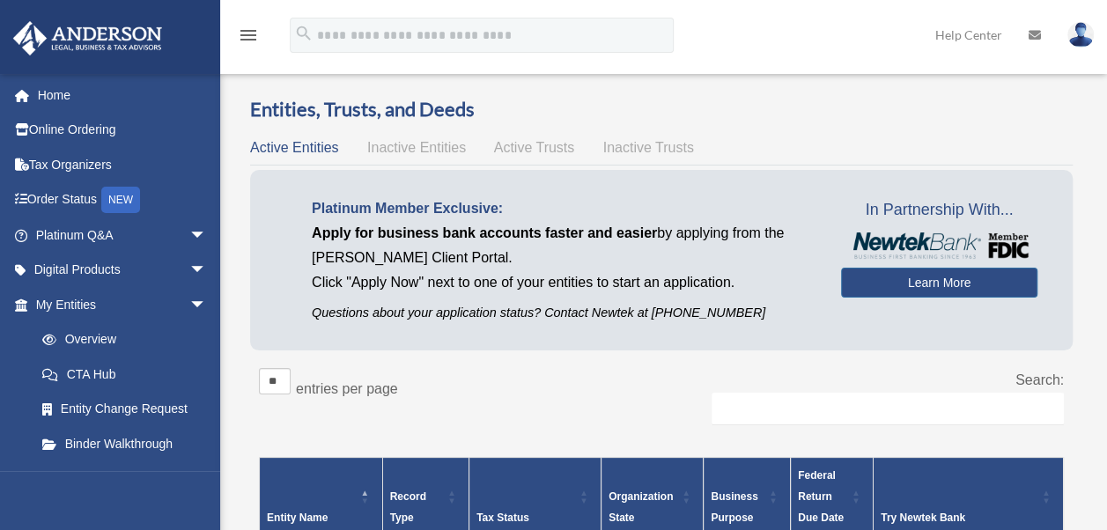
click at [1037, 107] on h3 "Entities, Trusts, and Deeds" at bounding box center [661, 109] width 823 height 27
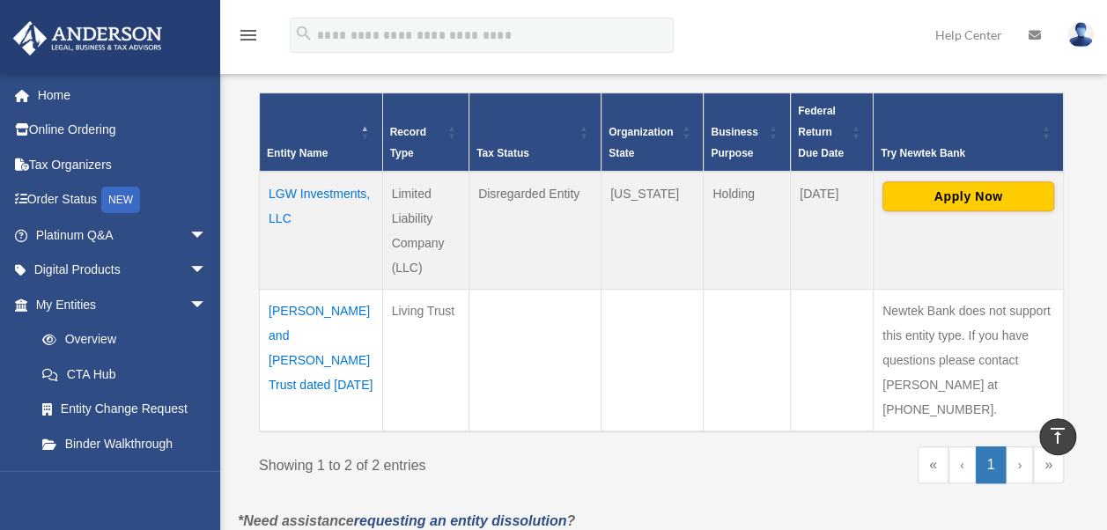
scroll to position [364, 0]
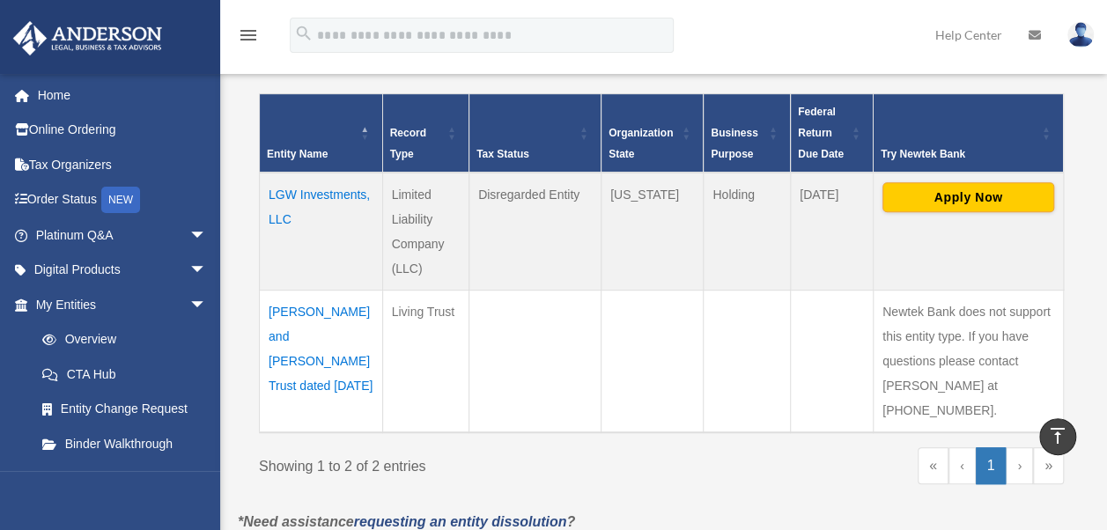
click at [287, 190] on td "LGW Investments, LLC" at bounding box center [321, 232] width 123 height 118
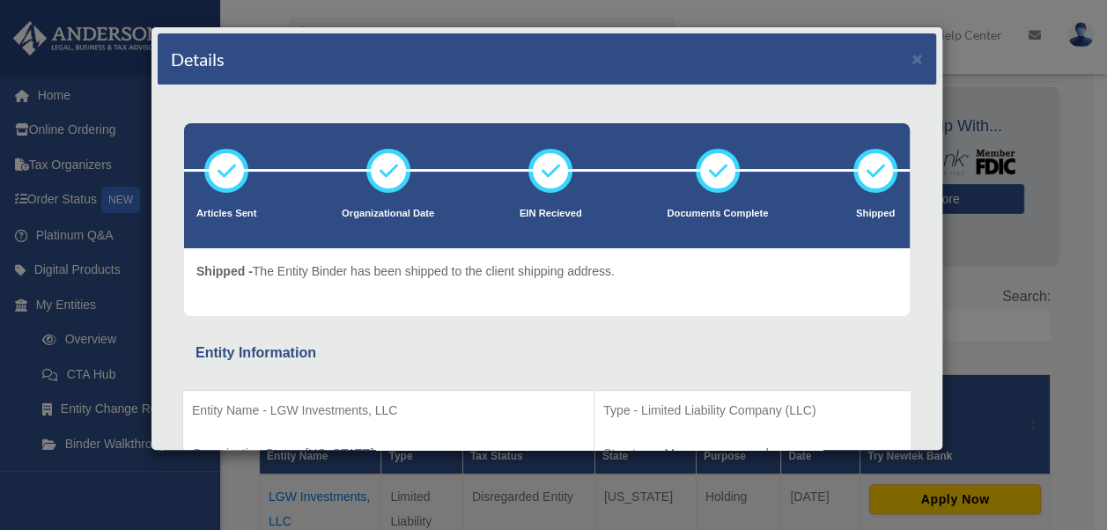
scroll to position [0, 0]
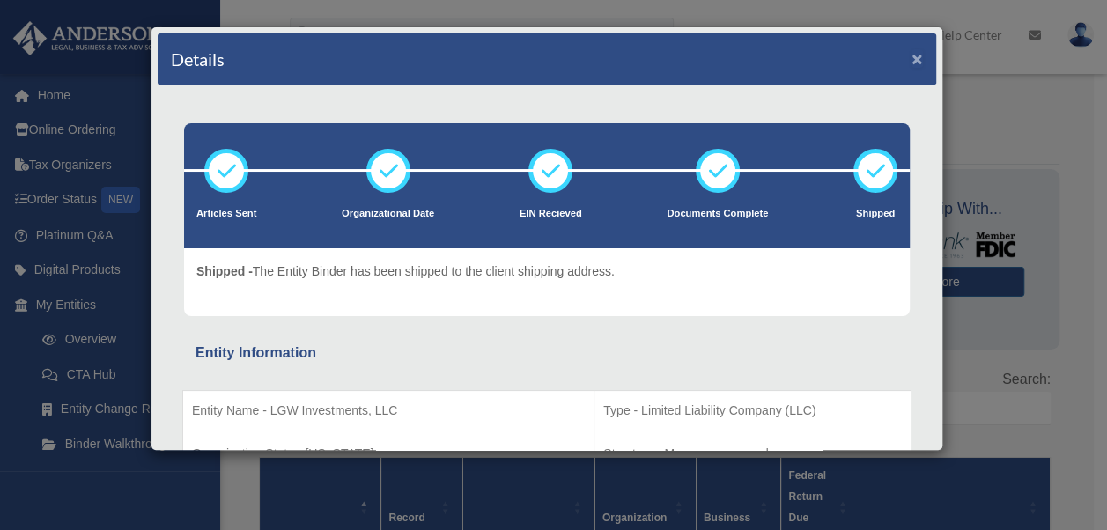
click at [912, 62] on button "×" at bounding box center [917, 58] width 11 height 18
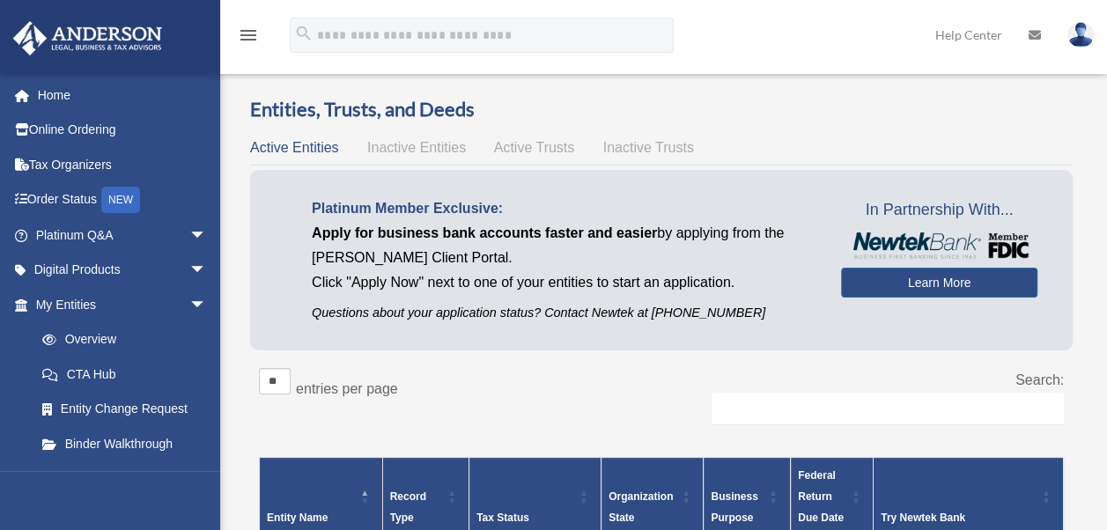
click at [596, 386] on div "** ** ** *** entries per page" at bounding box center [453, 390] width 389 height 44
click at [92, 336] on link "Overview" at bounding box center [129, 339] width 209 height 35
click at [1077, 120] on div "Entities, Trusts, and Deeds Active Entities Inactive Entities Active Trusts Ina…" at bounding box center [661, 485] width 847 height 779
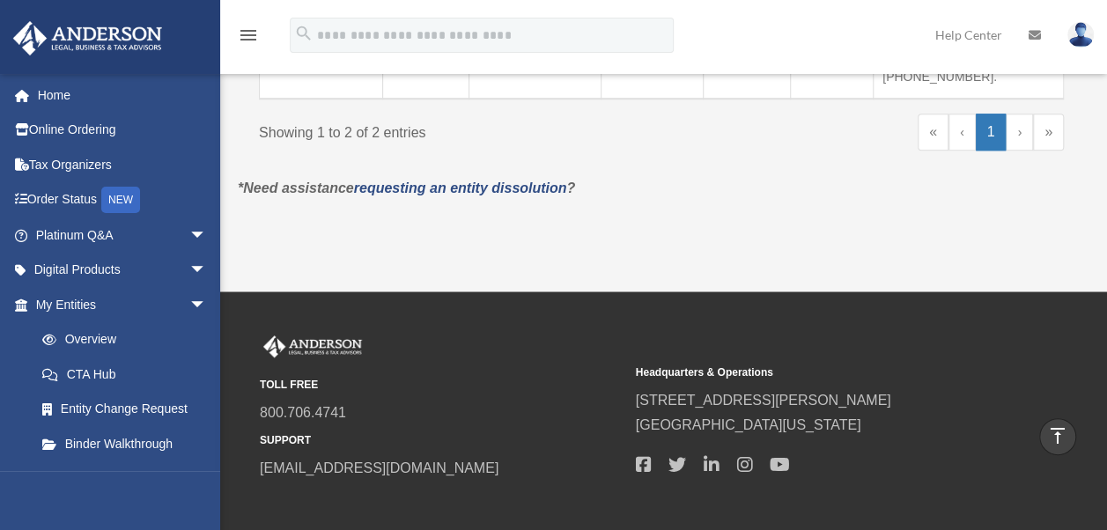
scroll to position [705, 0]
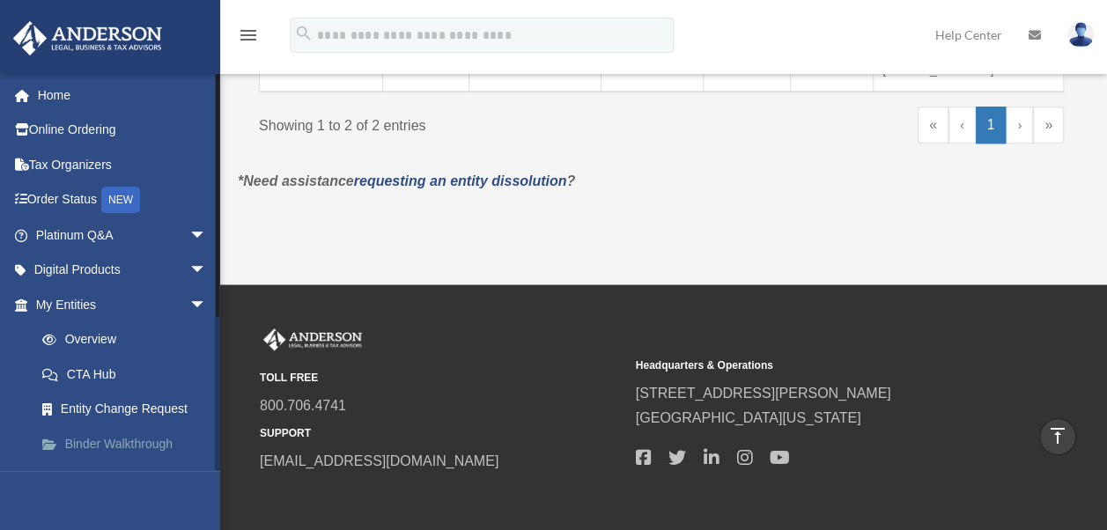
click at [116, 446] on link "Binder Walkthrough" at bounding box center [129, 443] width 209 height 35
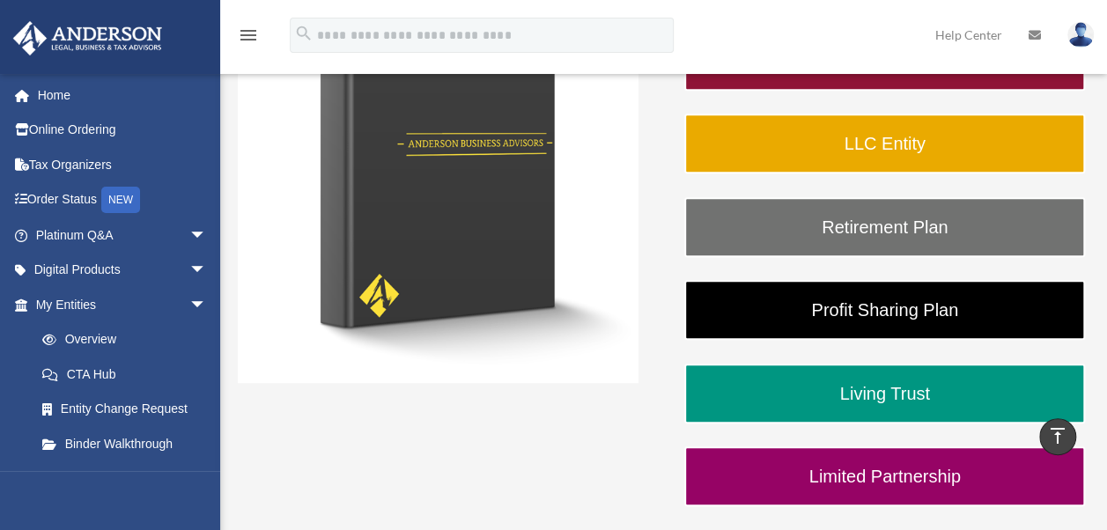
scroll to position [302, 0]
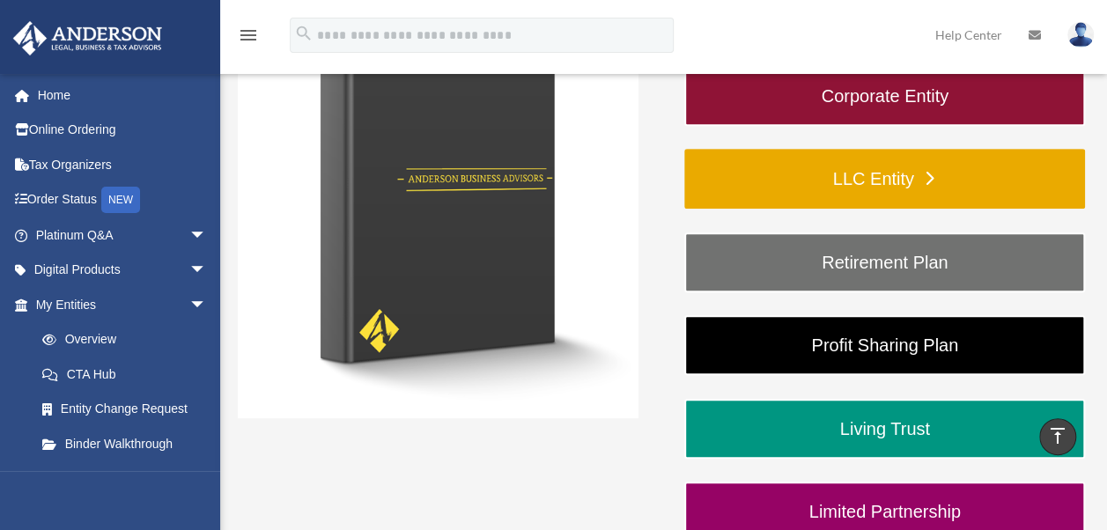
click at [854, 174] on link "LLC Entity" at bounding box center [884, 179] width 401 height 60
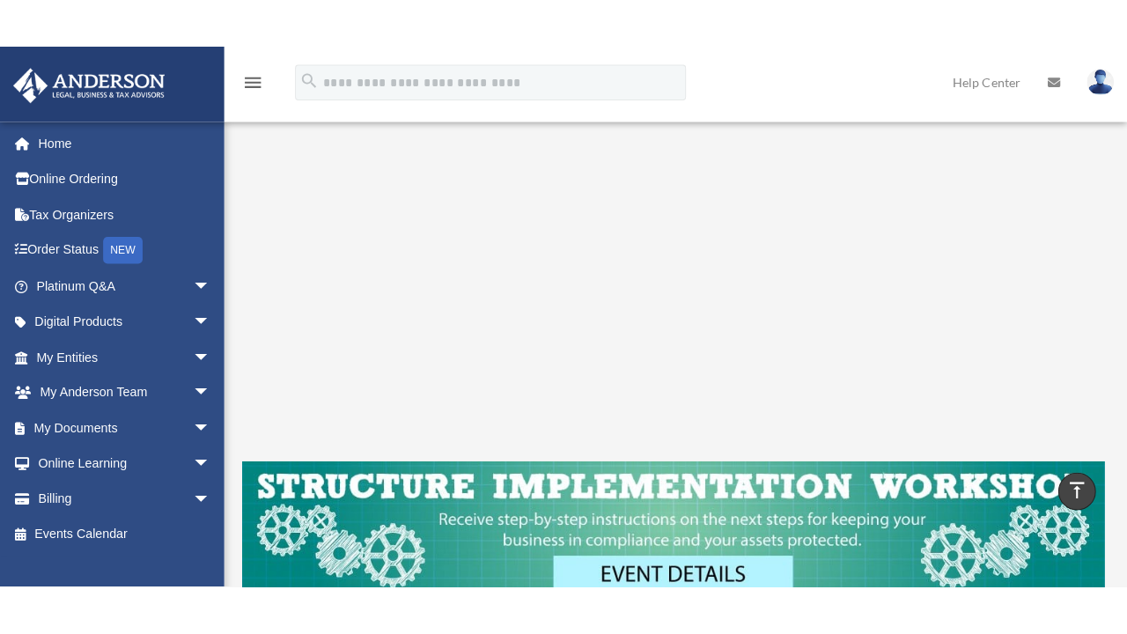
scroll to position [352, 0]
